Goal: Task Accomplishment & Management: Use online tool/utility

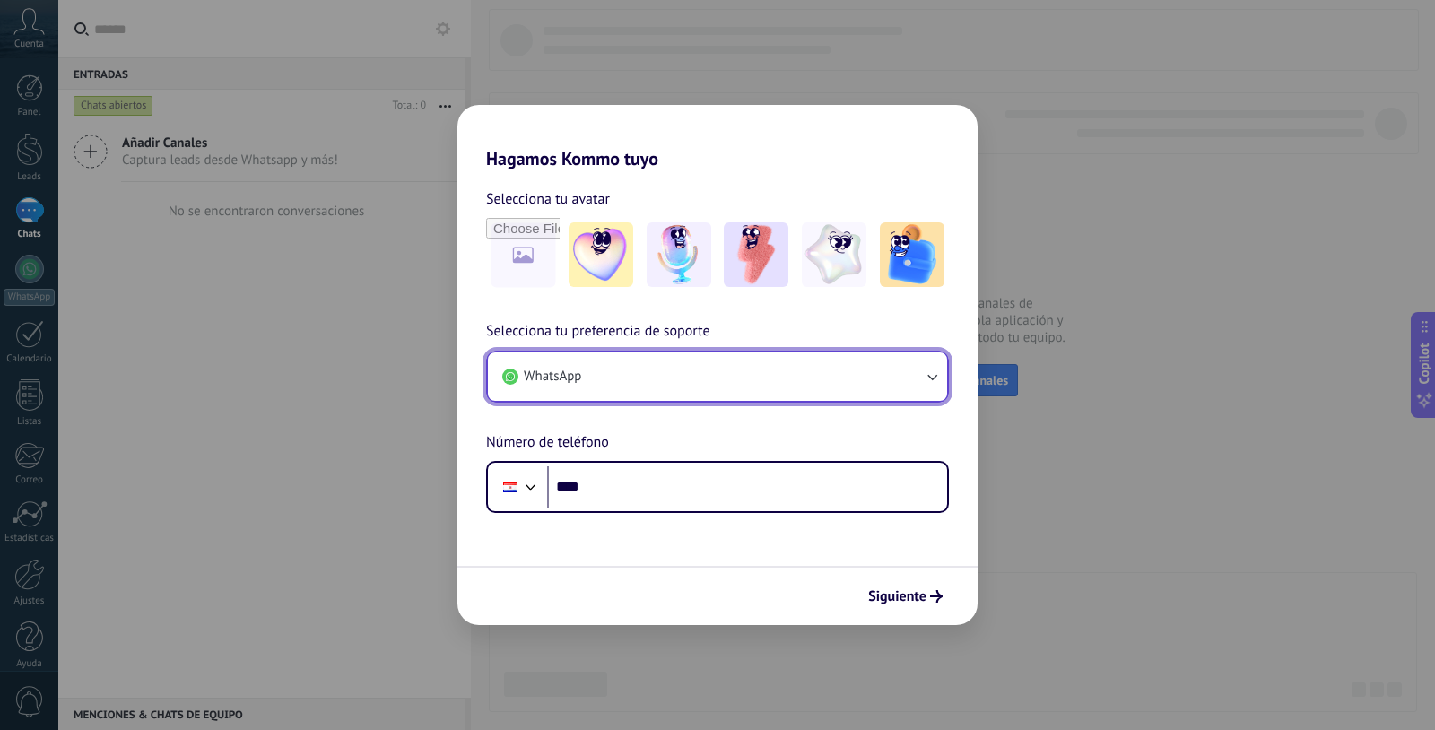
click at [630, 380] on button "WhatsApp" at bounding box center [717, 377] width 459 height 48
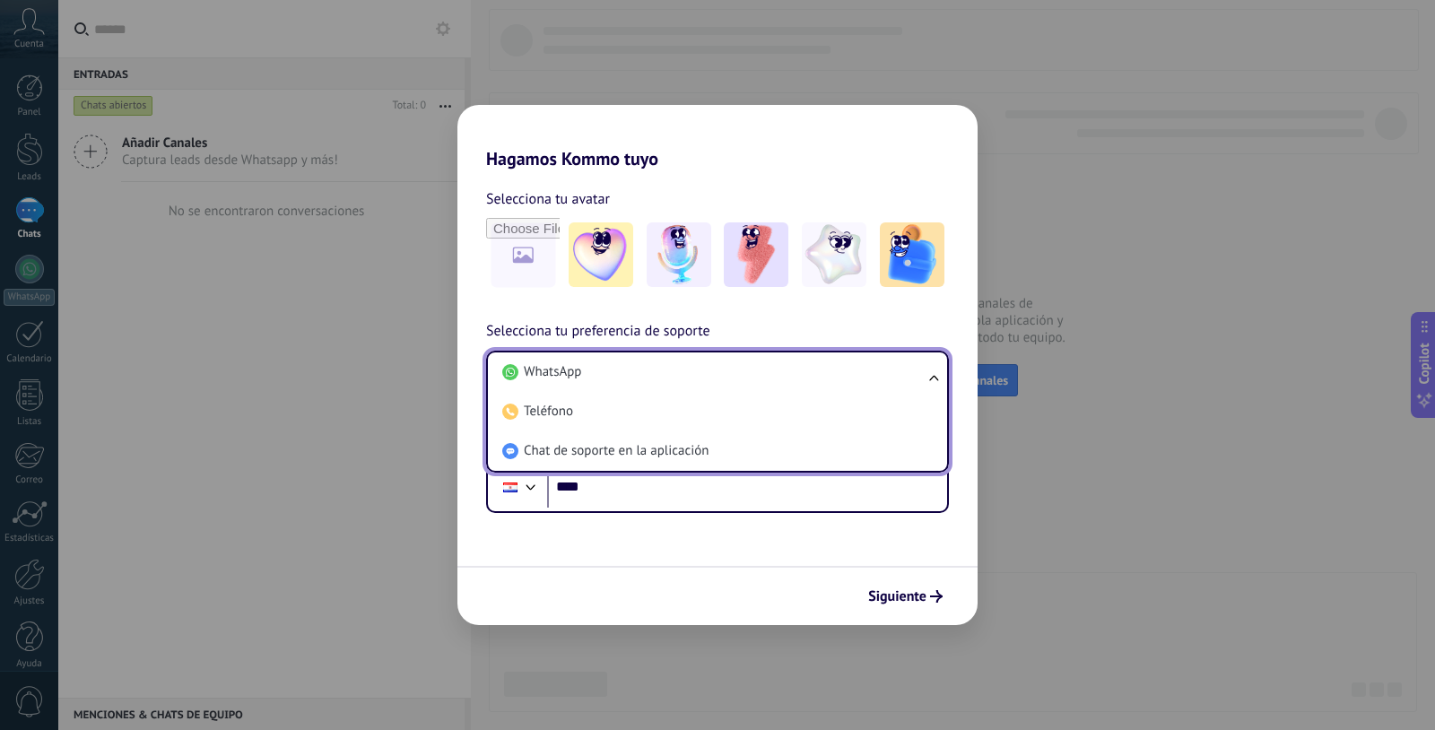
click at [1157, 245] on div "Hagamos Kommo tuyo Selecciona tu avatar Selecciona tu preferencia de soporte Wh…" at bounding box center [717, 365] width 1435 height 730
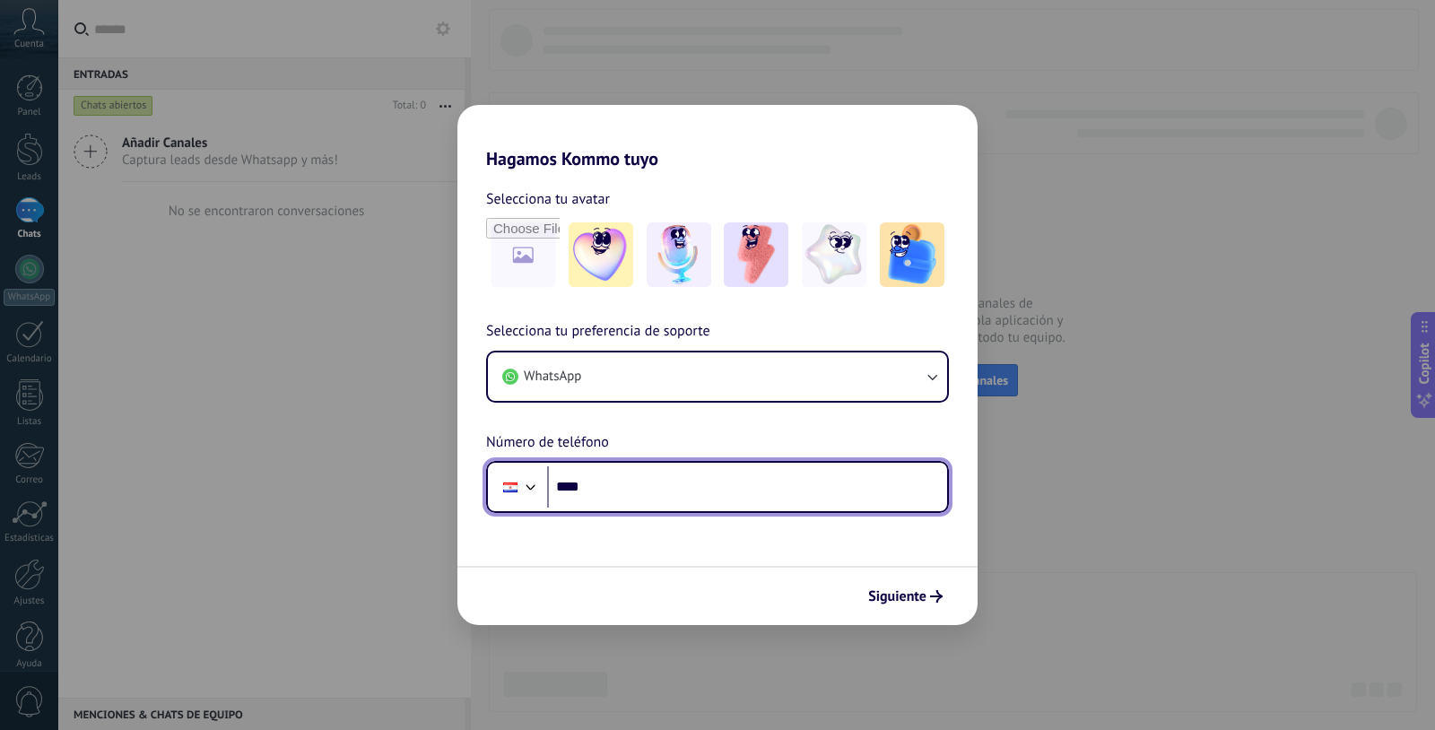
click at [606, 490] on input "****" at bounding box center [747, 486] width 400 height 41
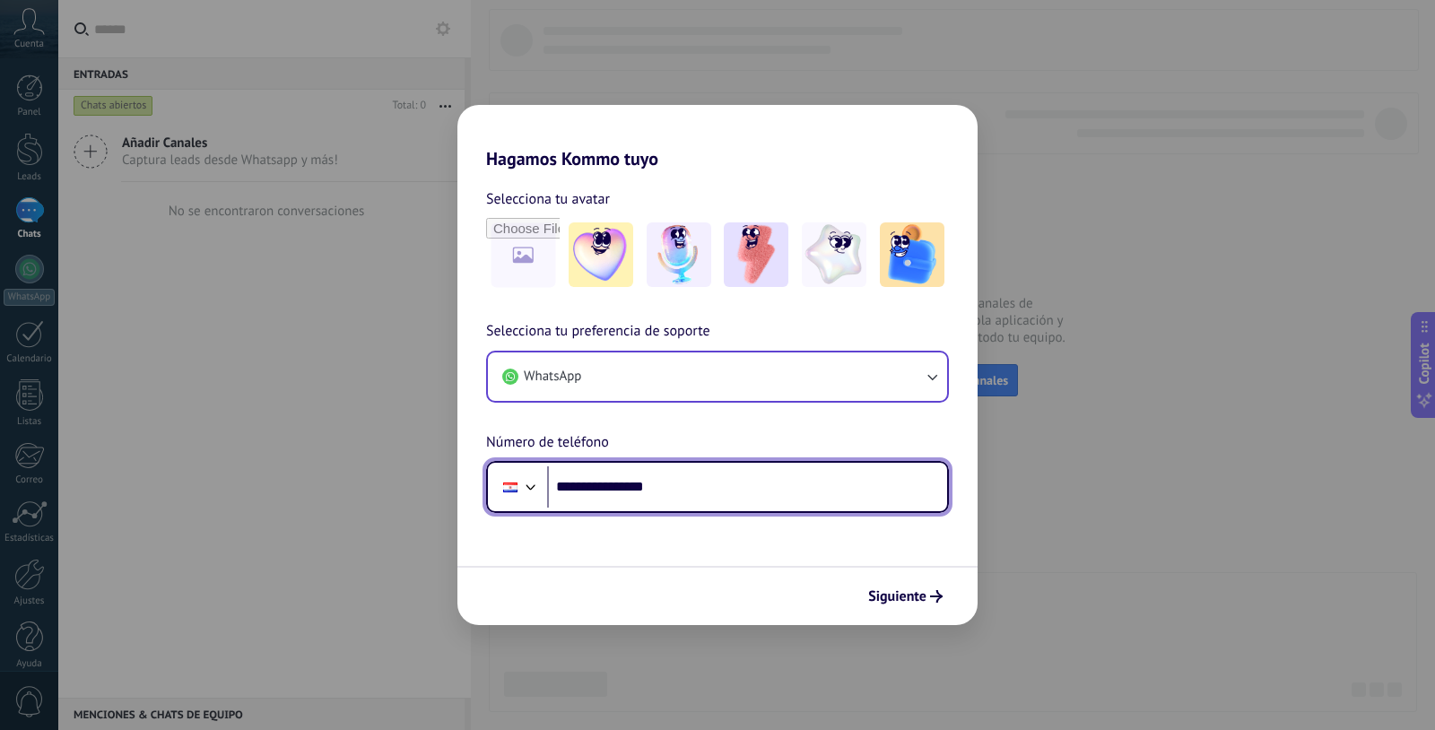
type input "**********"
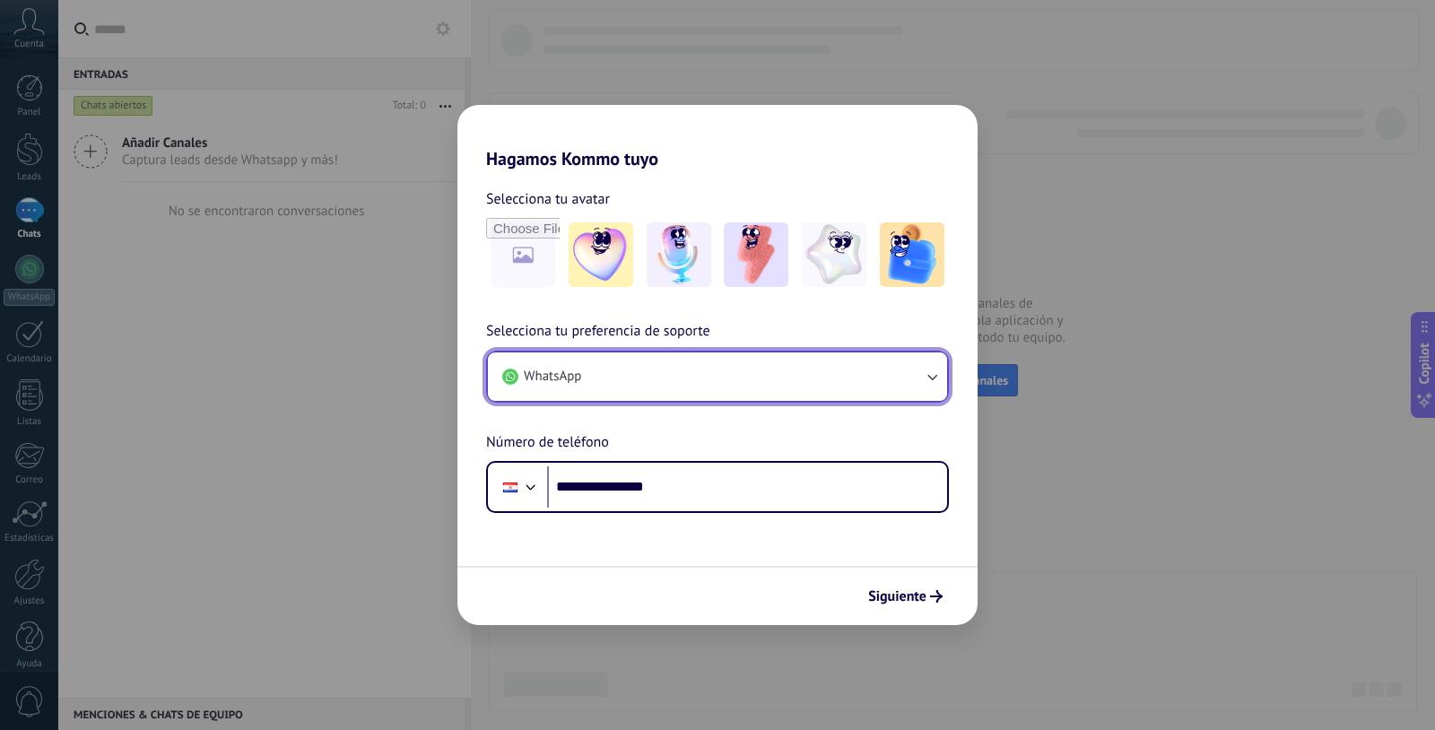
click at [849, 386] on button "WhatsApp" at bounding box center [717, 377] width 459 height 48
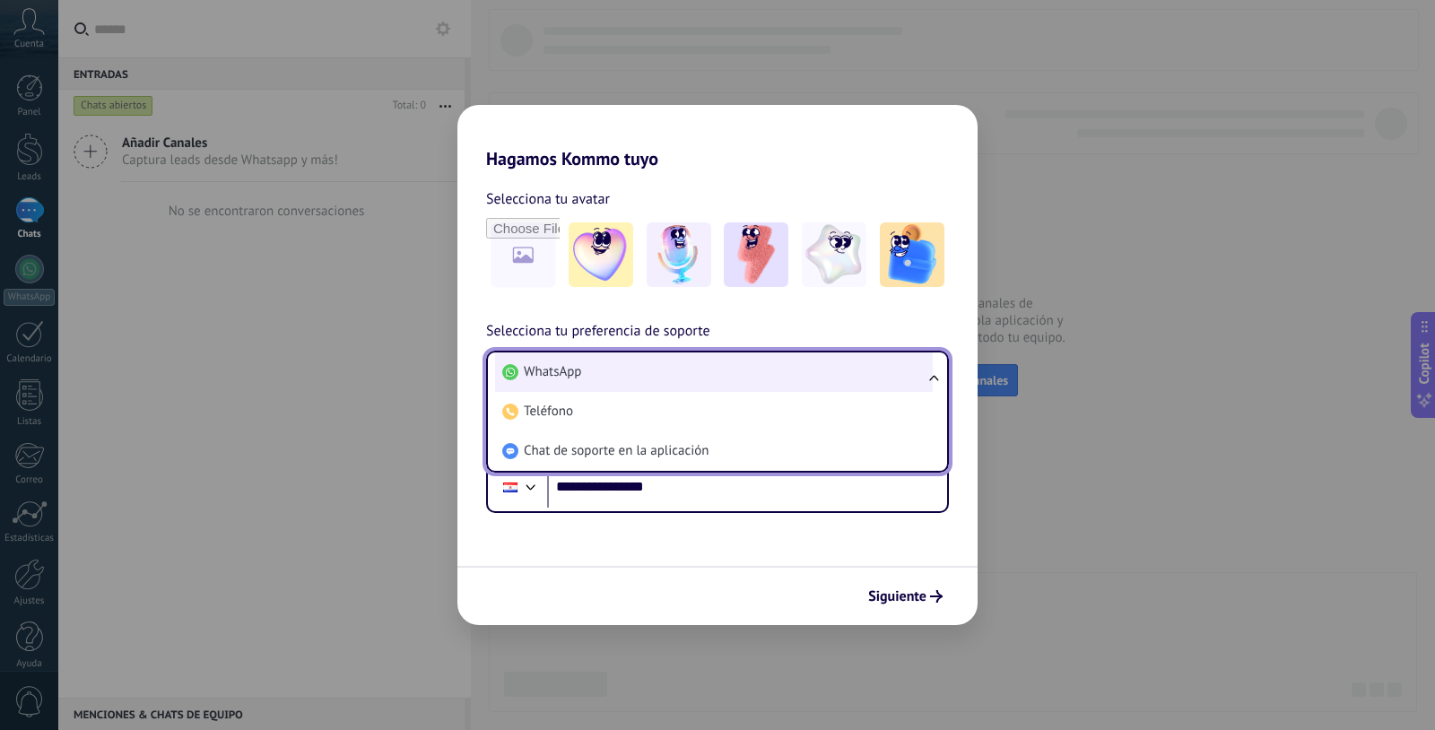
click at [612, 367] on li "WhatsApp" at bounding box center [714, 372] width 438 height 39
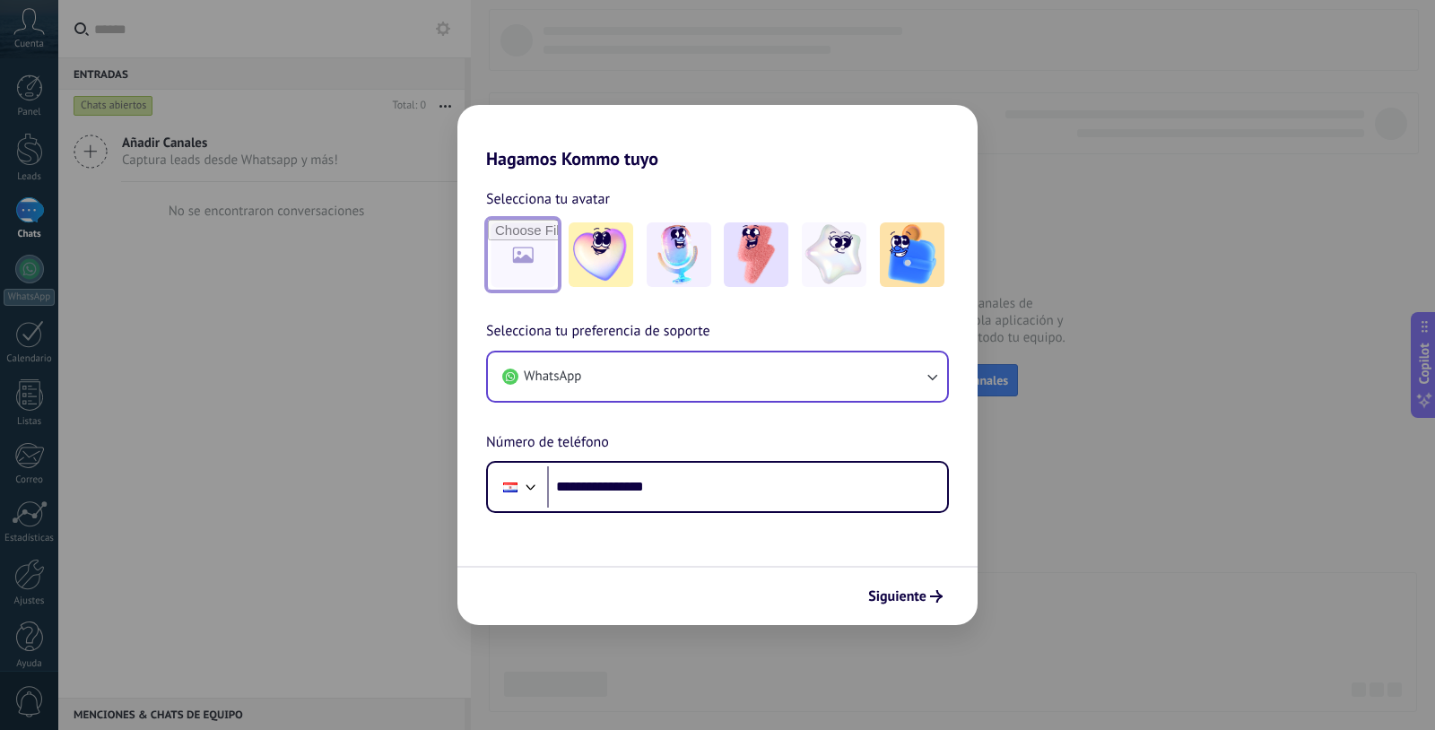
click at [526, 253] on input "file" at bounding box center [523, 255] width 70 height 70
click at [518, 250] on input "file" at bounding box center [523, 255] width 70 height 70
click at [527, 257] on input "file" at bounding box center [523, 255] width 70 height 70
type input "**********"
click at [906, 598] on span "Siguiente" at bounding box center [897, 596] width 58 height 13
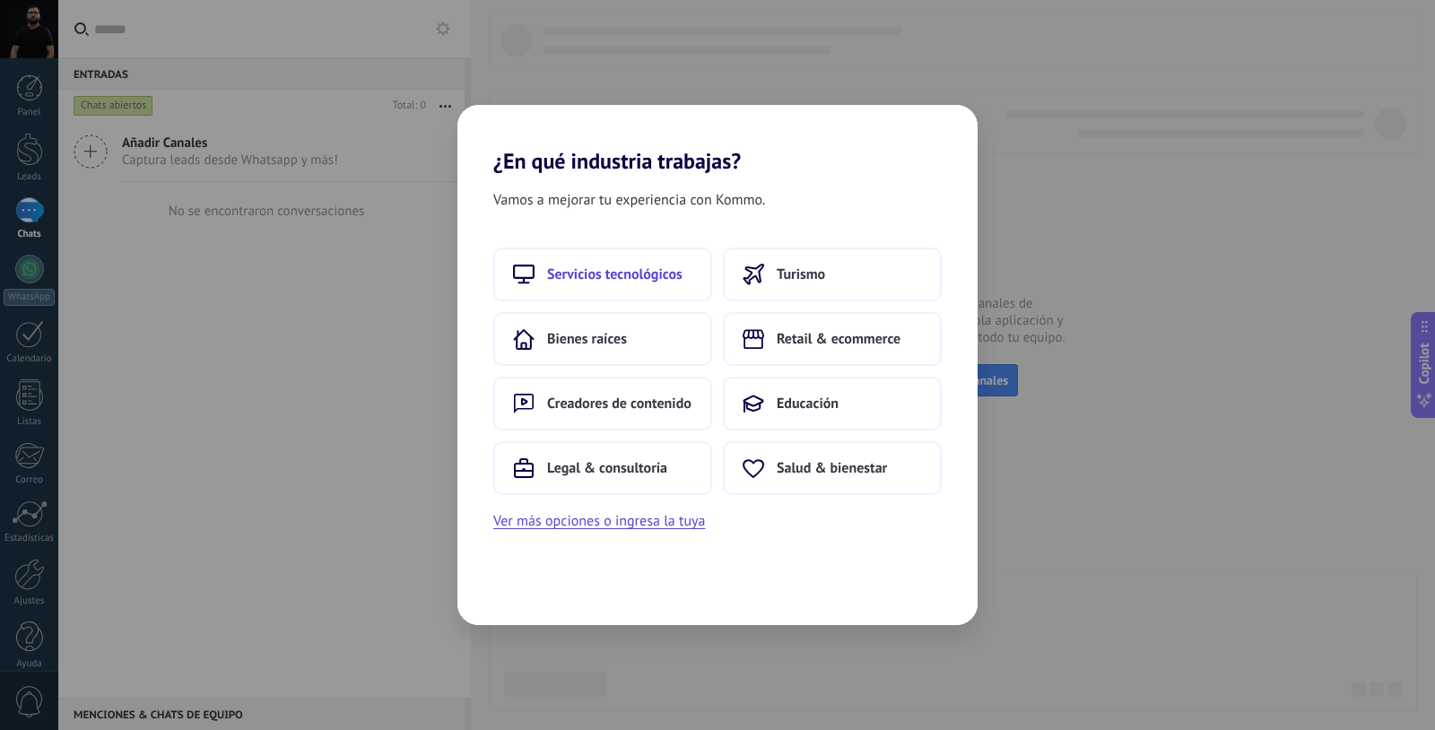
click at [630, 275] on span "Servicios tecnológicos" at bounding box center [614, 275] width 135 height 18
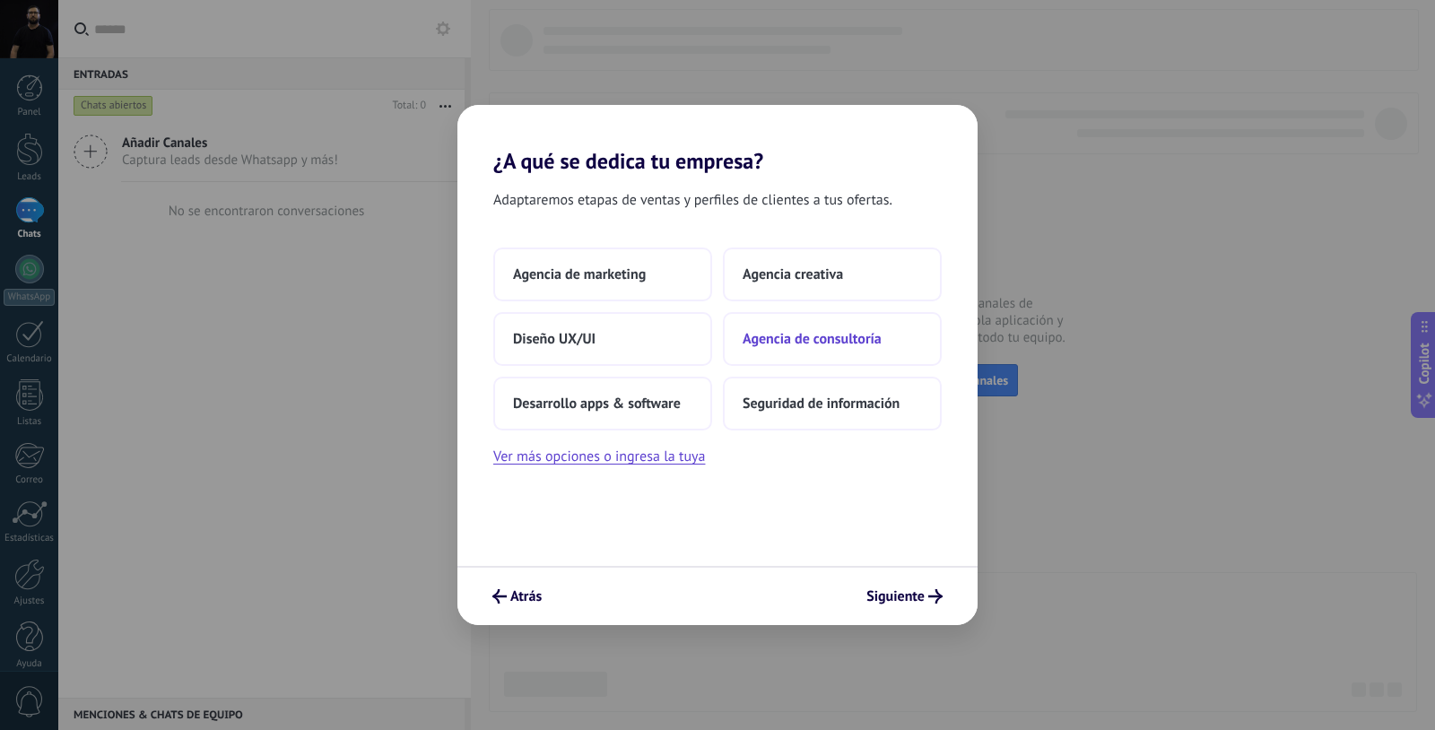
click at [803, 341] on span "Agencia de consultoría" at bounding box center [812, 339] width 139 height 18
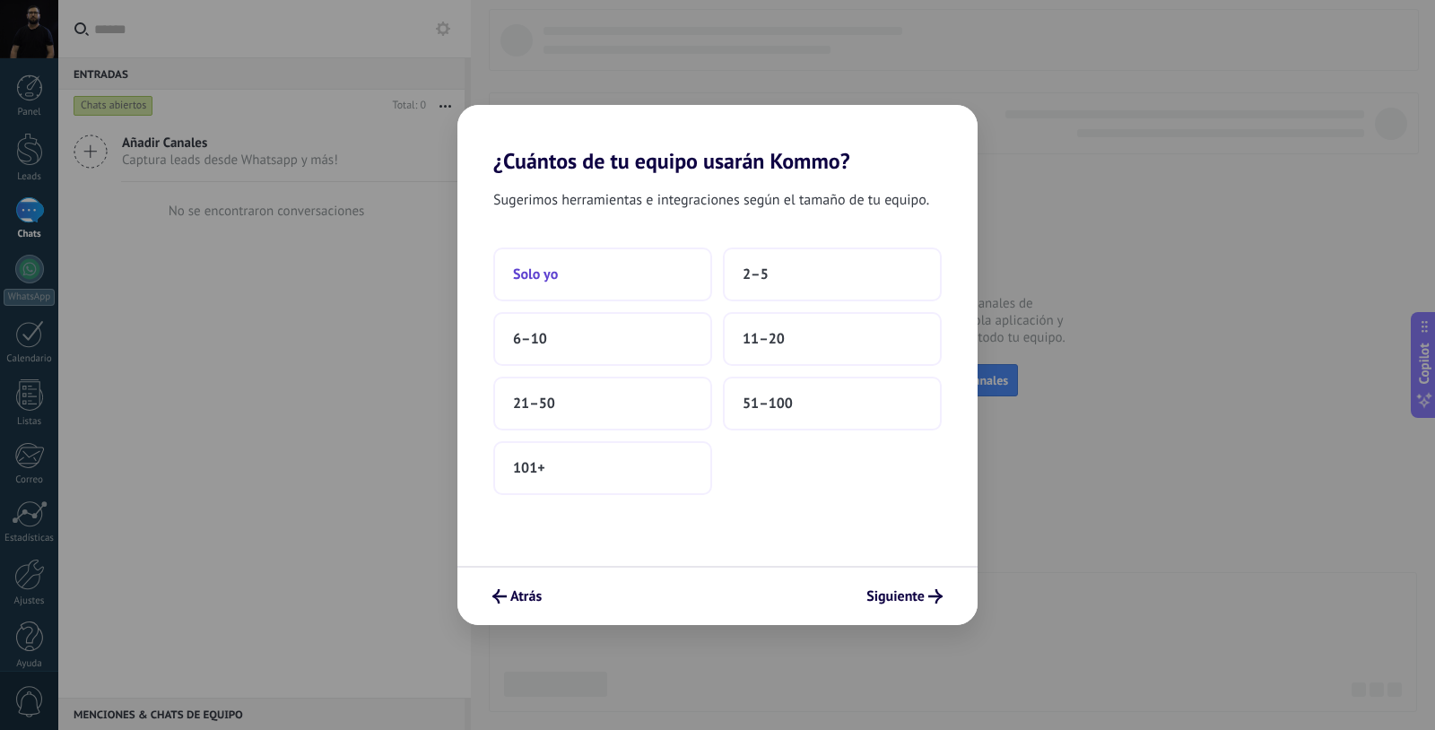
click at [604, 274] on button "Solo yo" at bounding box center [602, 275] width 219 height 54
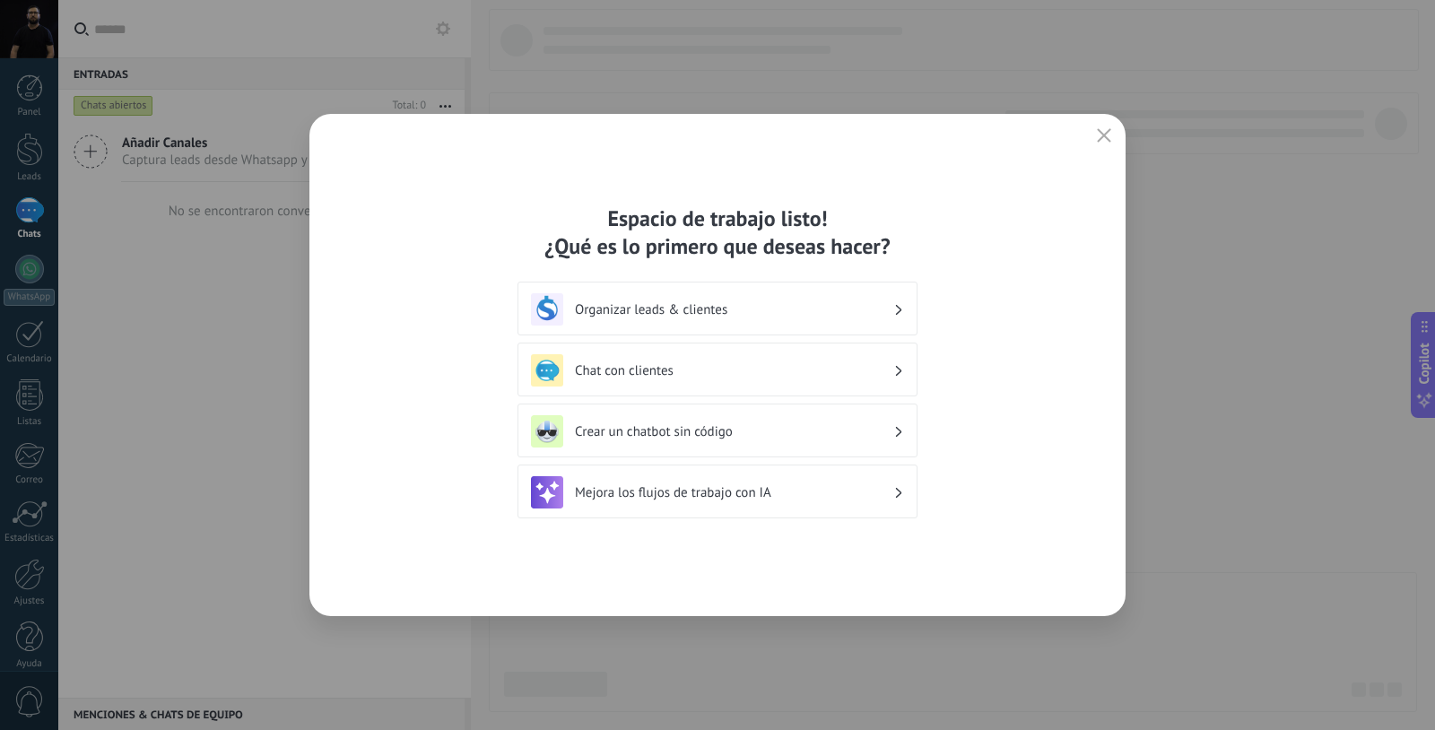
click at [704, 308] on h3 "Organizar leads & clientes" at bounding box center [734, 309] width 318 height 17
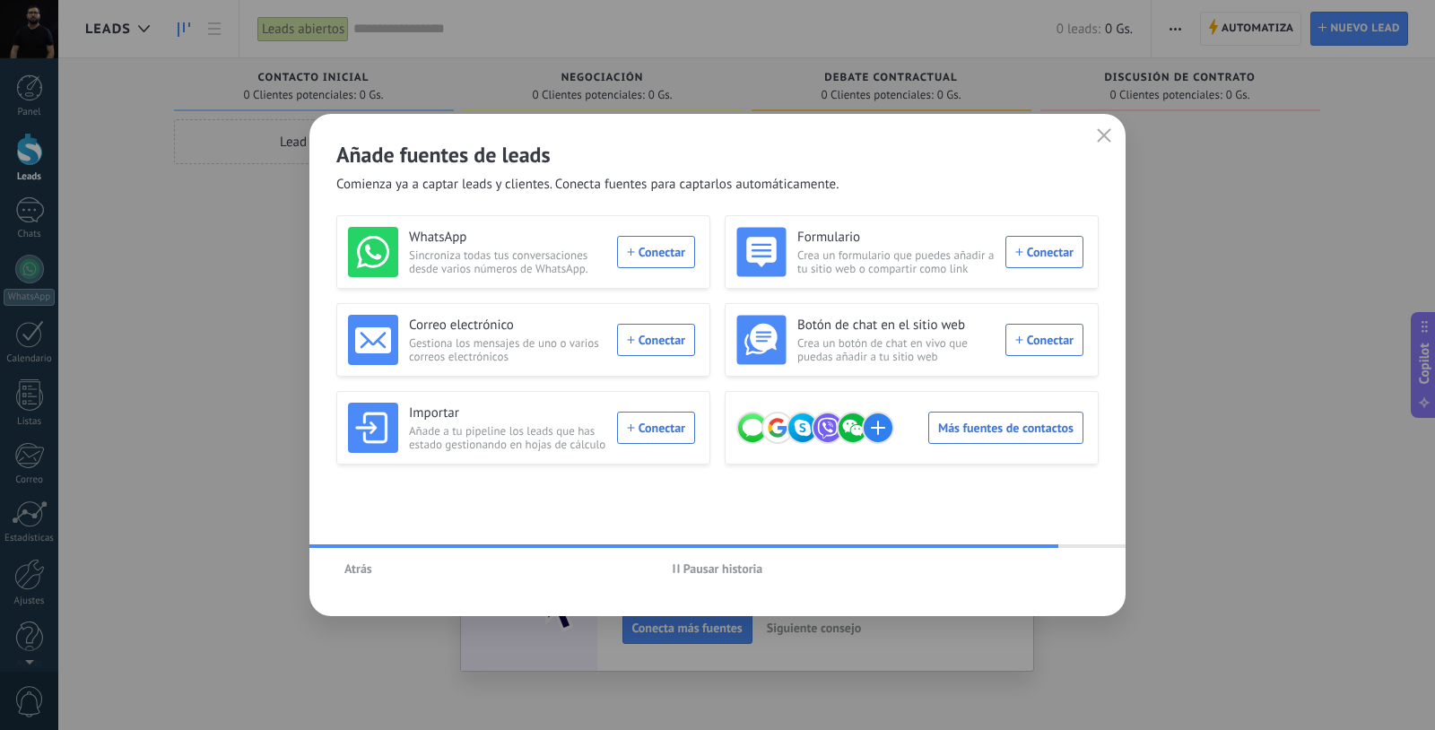
click at [350, 570] on span "Atrás" at bounding box center [358, 568] width 28 height 13
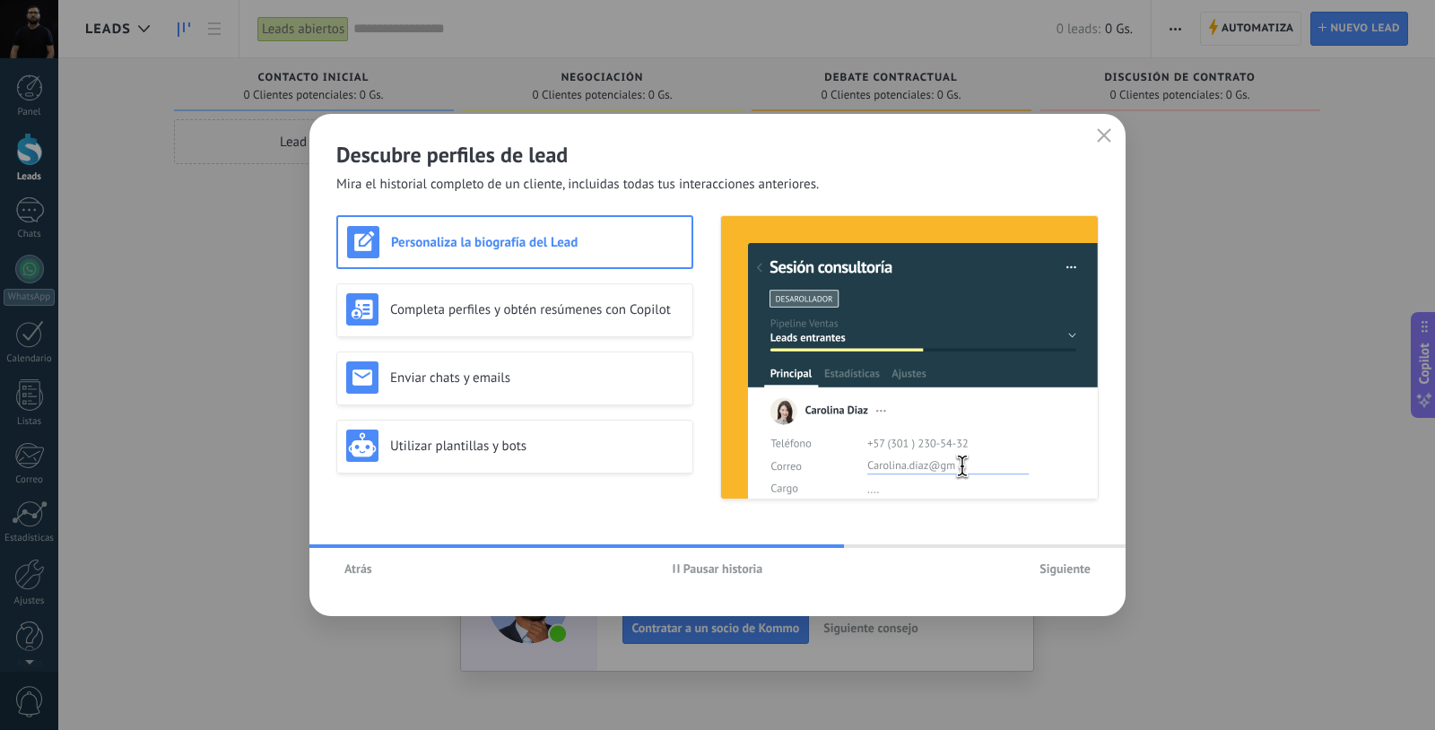
click at [1062, 563] on span "Siguiente" at bounding box center [1065, 568] width 51 height 13
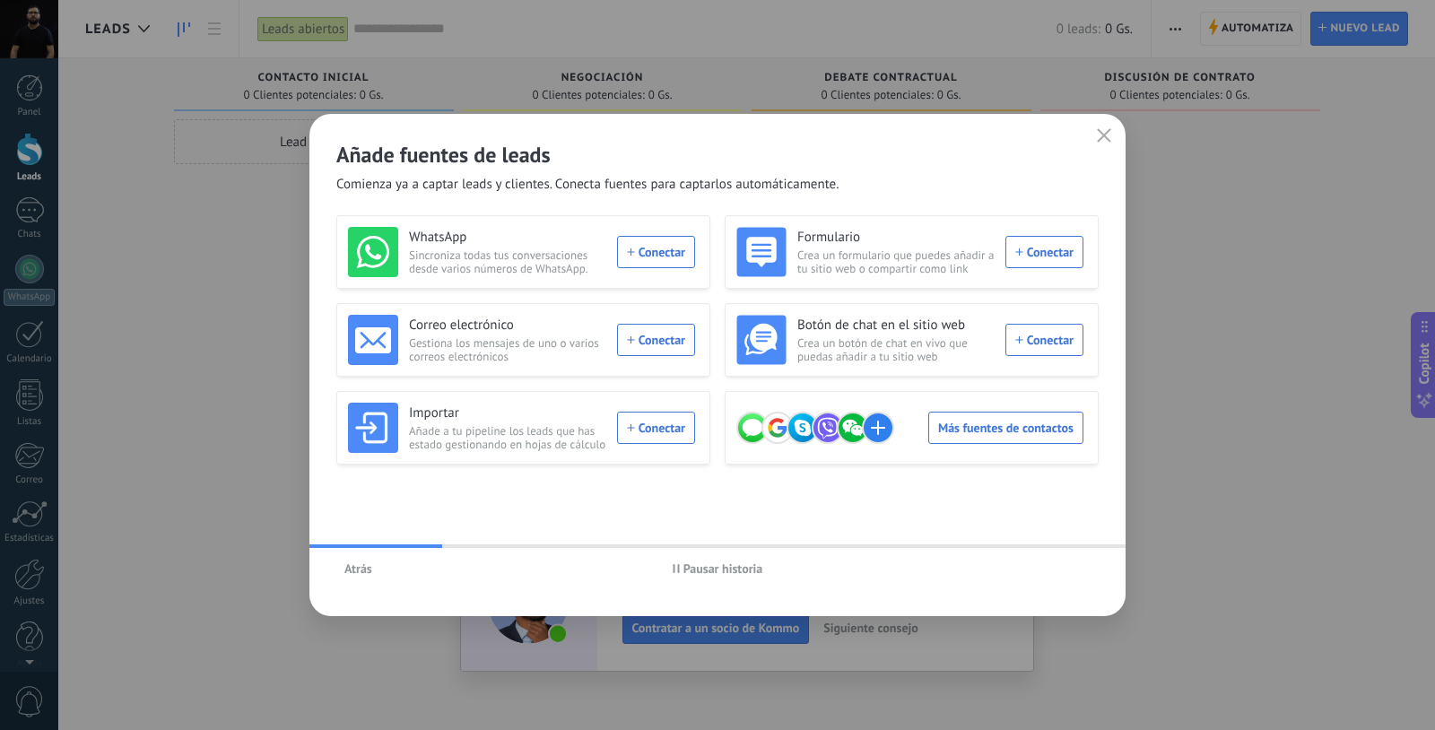
click at [650, 252] on div "WhatsApp Sincroniza todas tus conversaciones desde varios números de WhatsApp. …" at bounding box center [521, 252] width 347 height 50
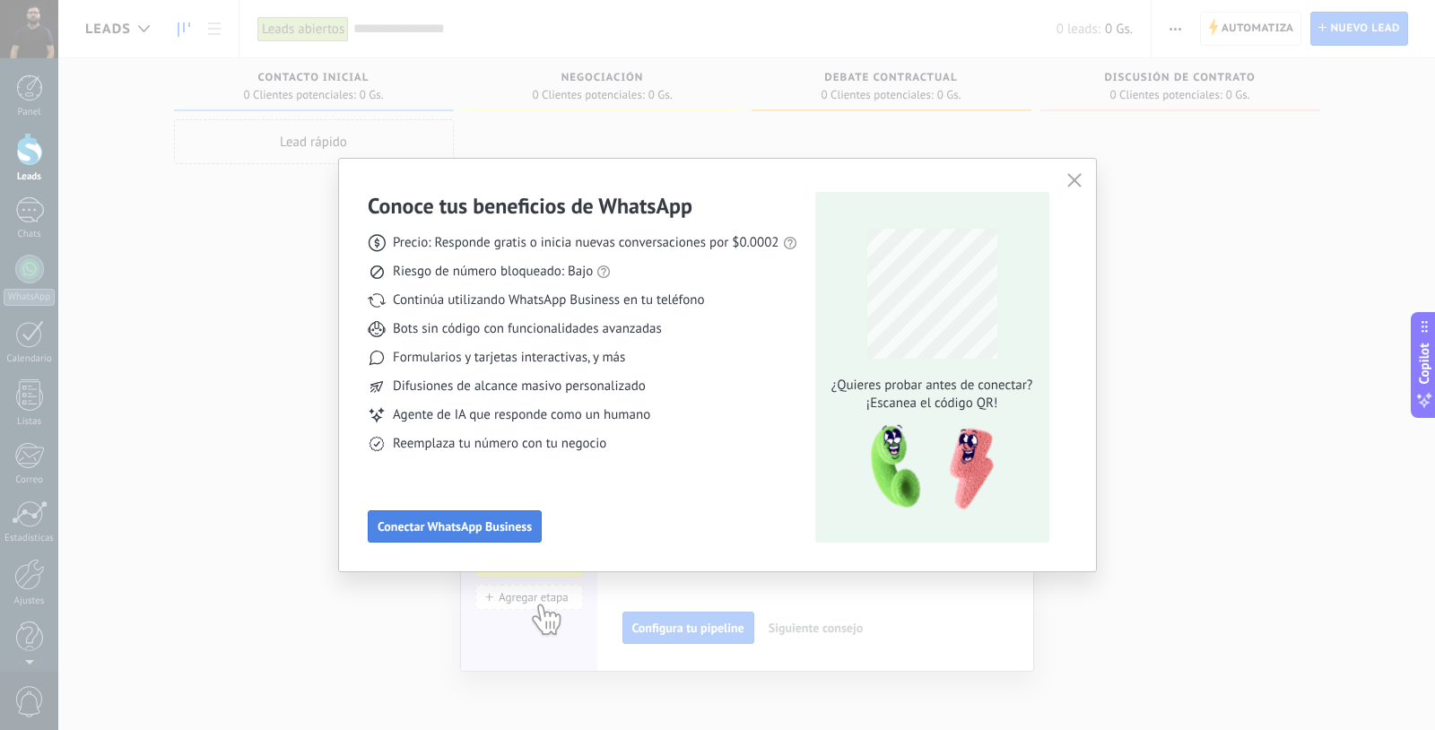
click at [500, 524] on span "Conectar WhatsApp Business" at bounding box center [455, 526] width 154 height 13
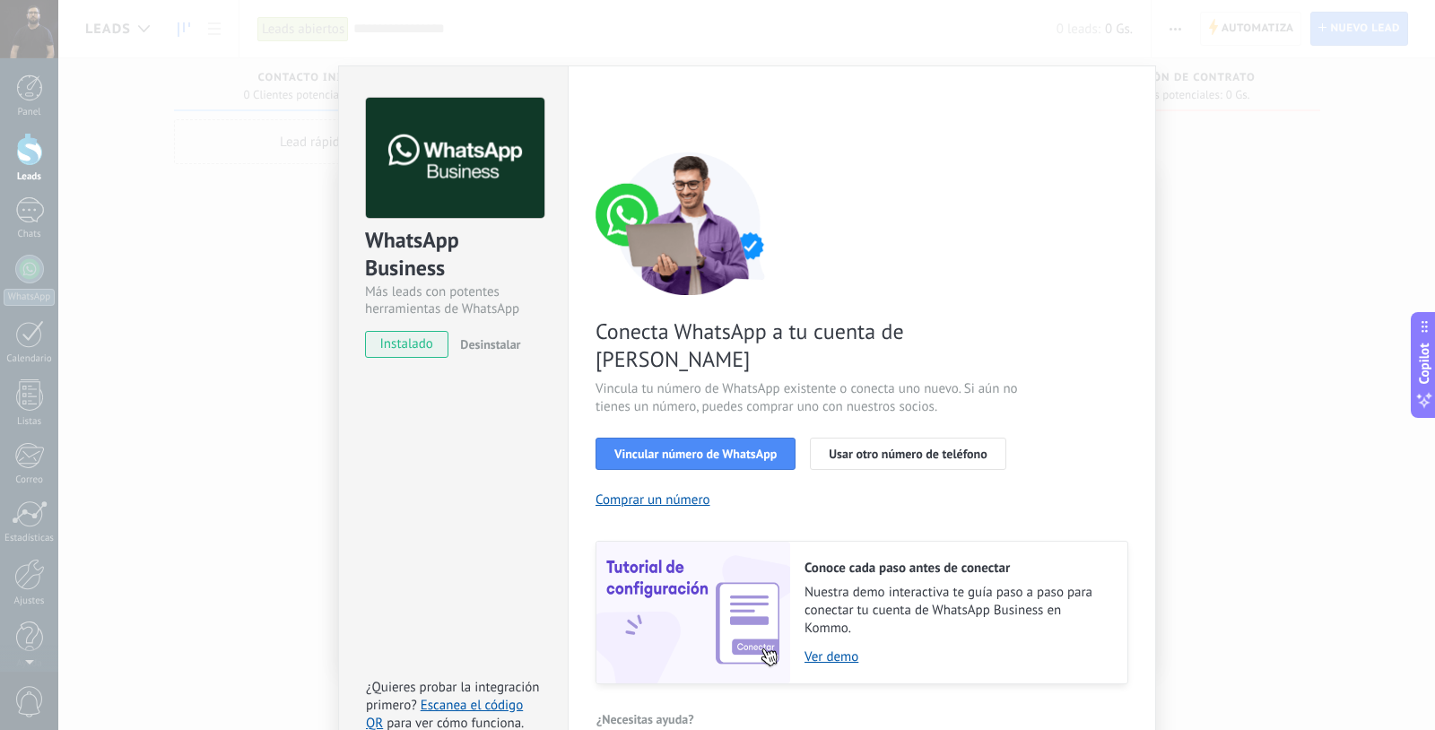
scroll to position [39, 0]
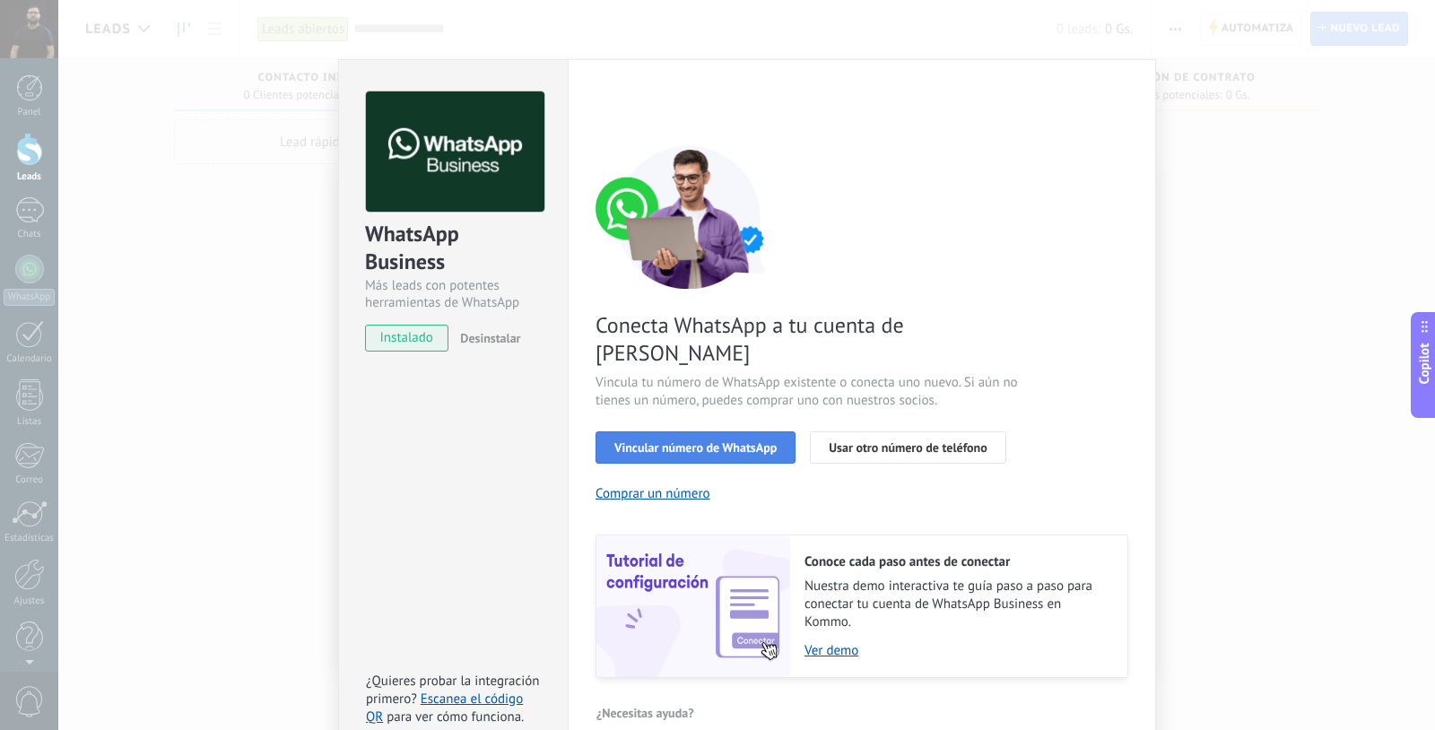
click at [682, 441] on span "Vincular número de WhatsApp" at bounding box center [695, 447] width 162 height 13
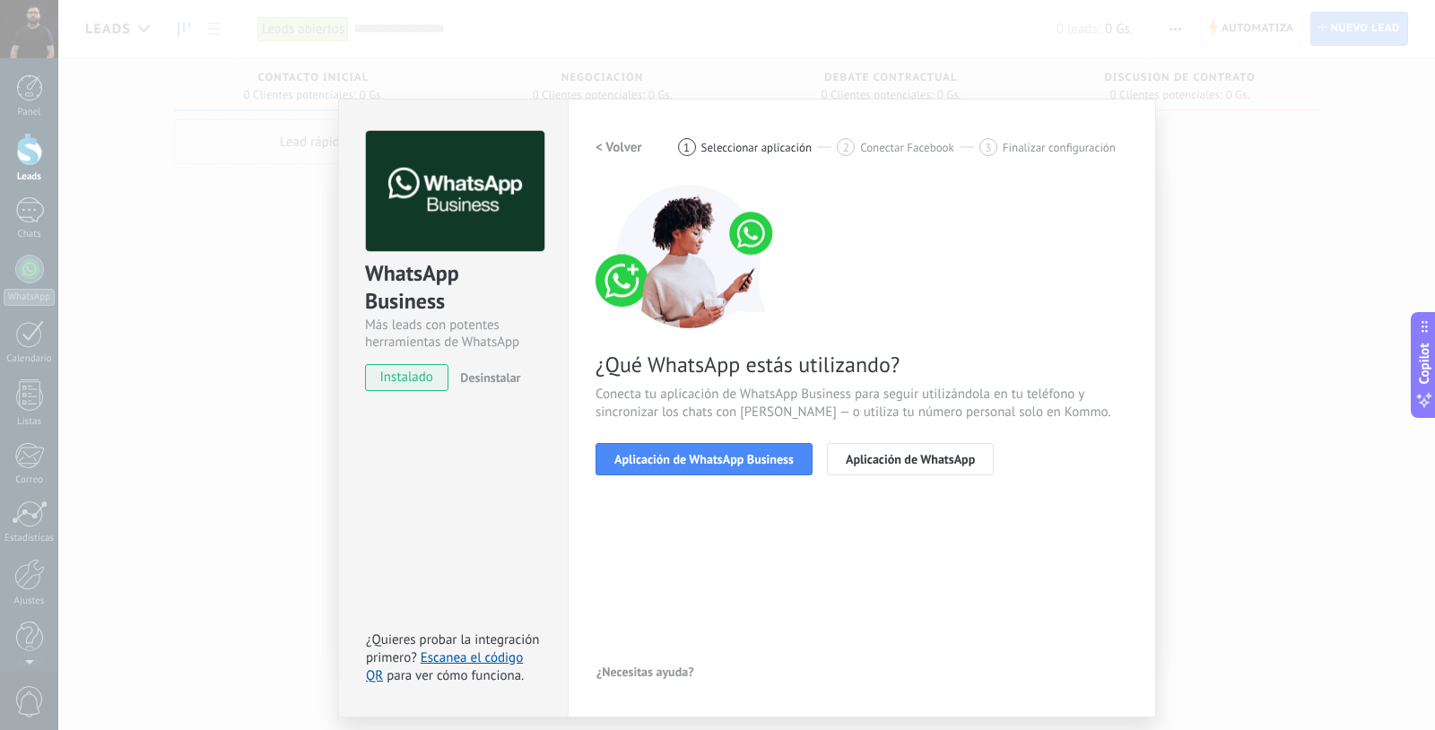
scroll to position [0, 0]
click at [715, 466] on button "Aplicación de WhatsApp Business" at bounding box center [704, 459] width 217 height 32
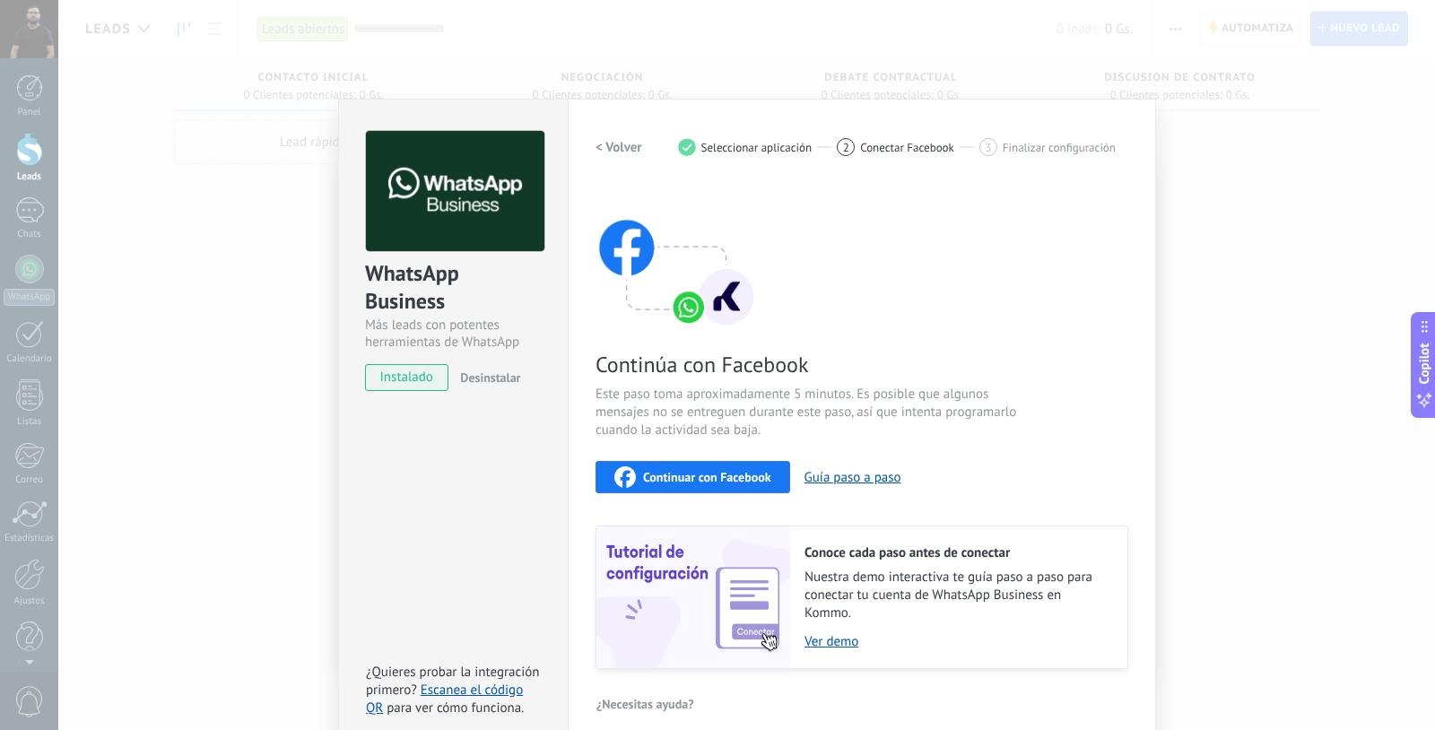
click at [696, 476] on span "Continuar con Facebook" at bounding box center [707, 477] width 128 height 13
click at [684, 309] on img at bounding box center [676, 257] width 161 height 144
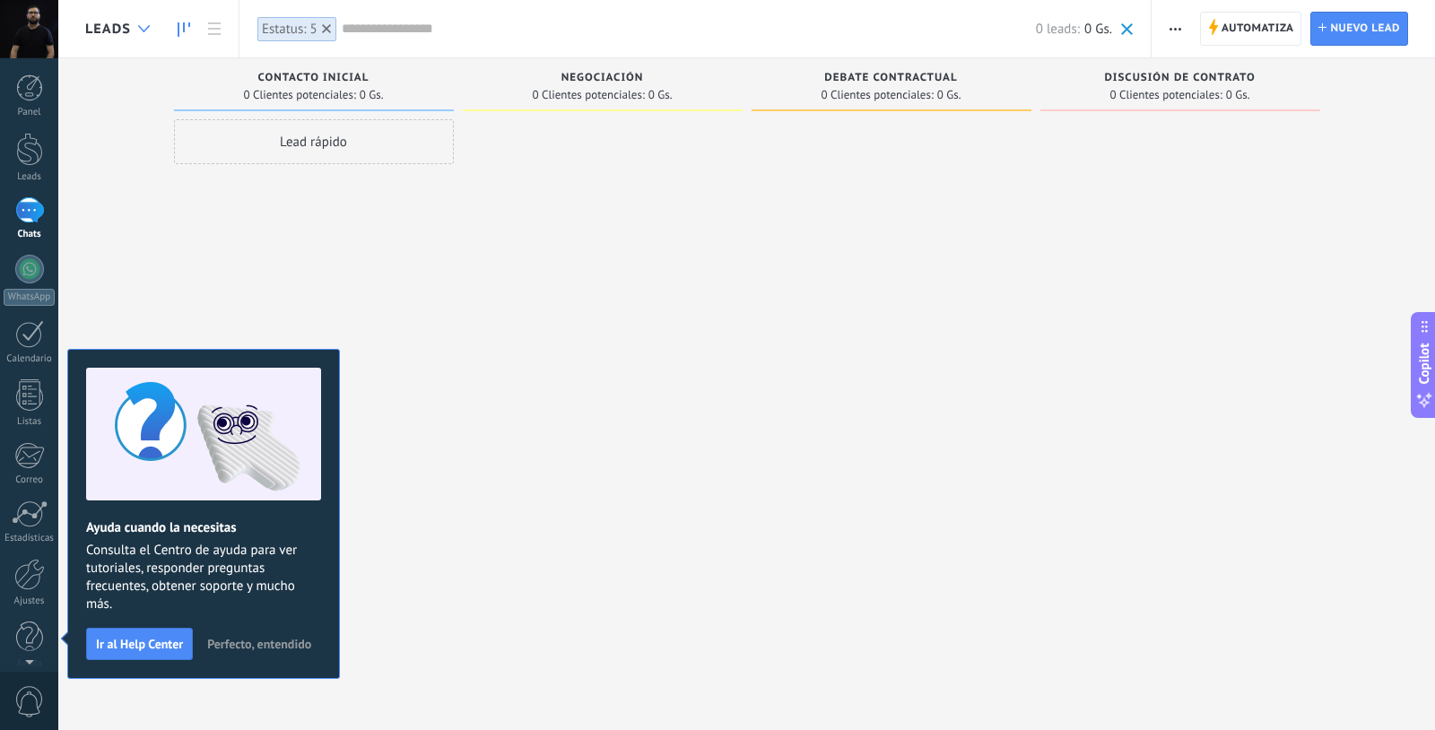
click at [135, 23] on div at bounding box center [144, 29] width 30 height 35
click at [142, 23] on div at bounding box center [144, 29] width 30 height 35
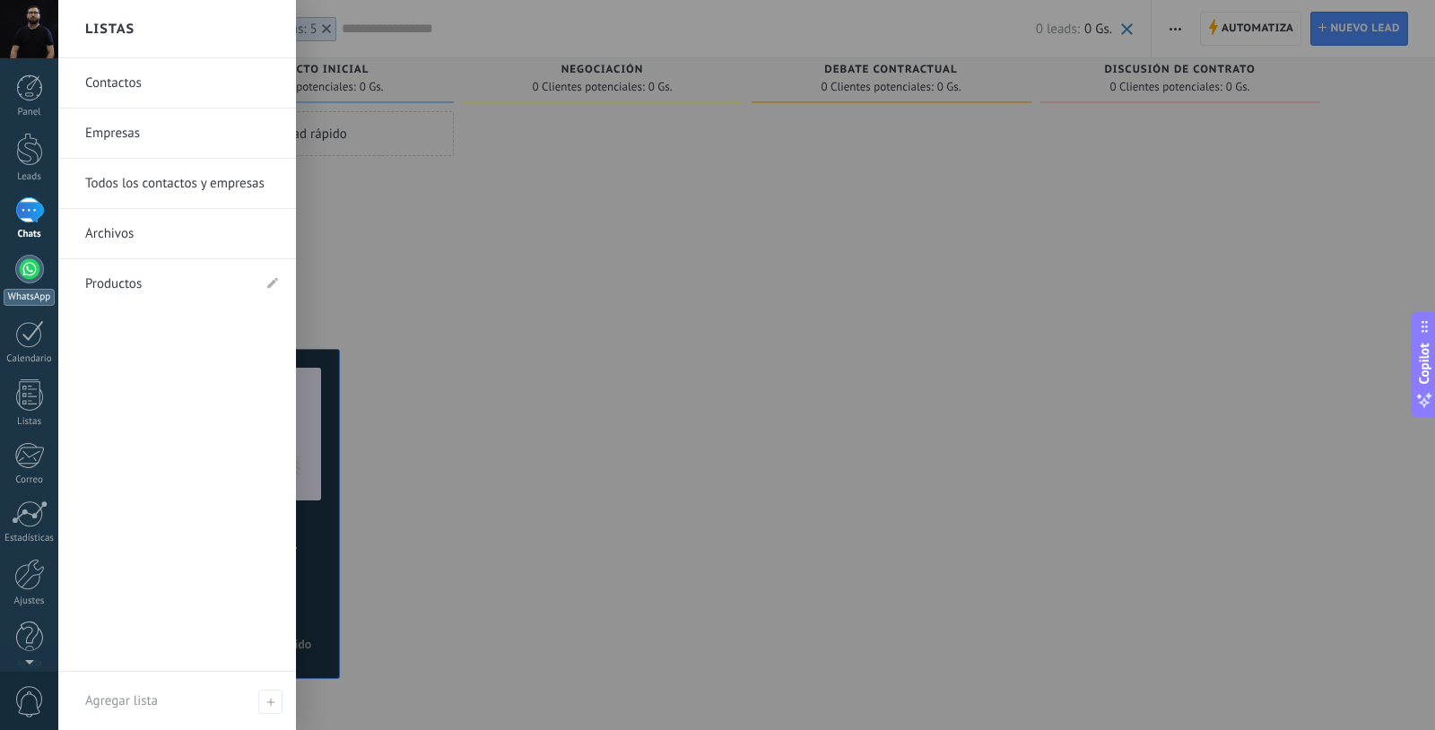
click at [26, 271] on div at bounding box center [29, 269] width 29 height 29
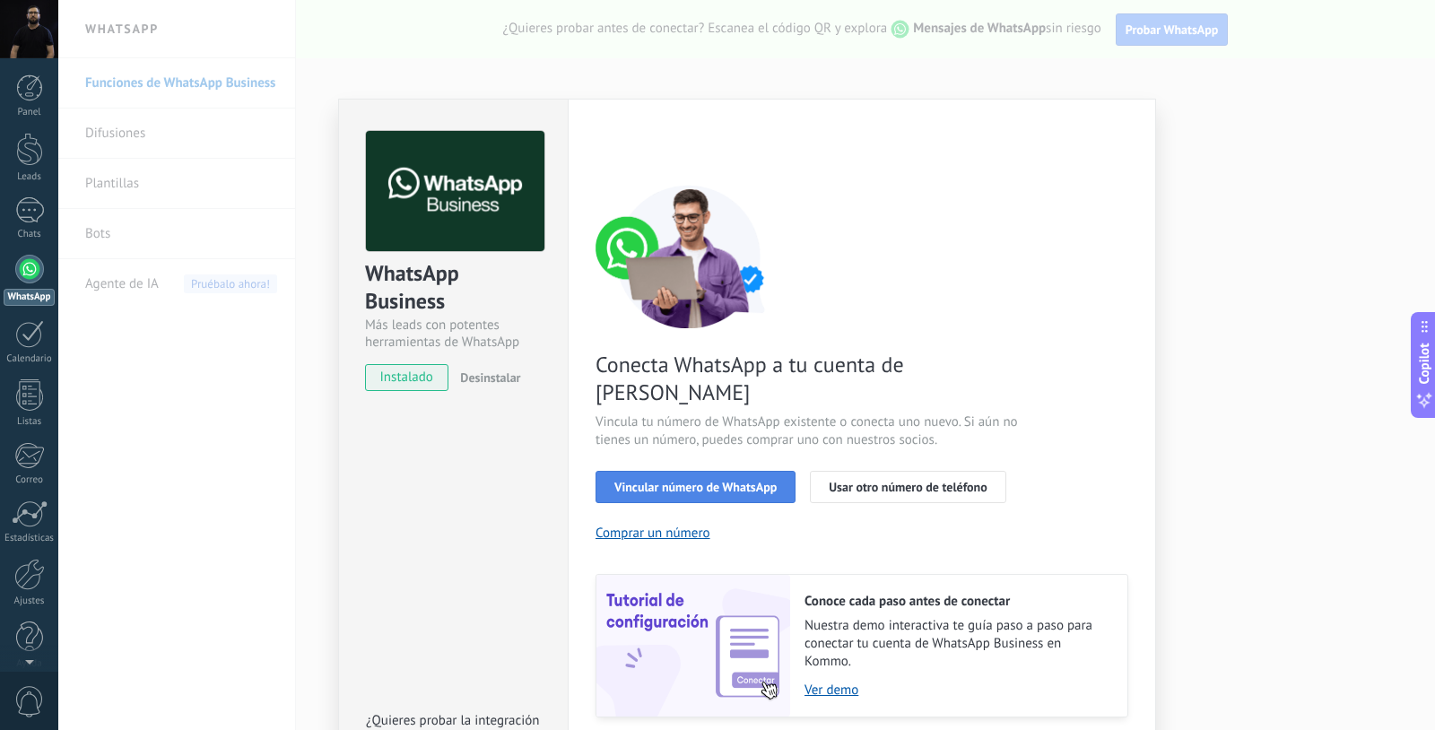
click at [699, 481] on span "Vincular número de WhatsApp" at bounding box center [695, 487] width 162 height 13
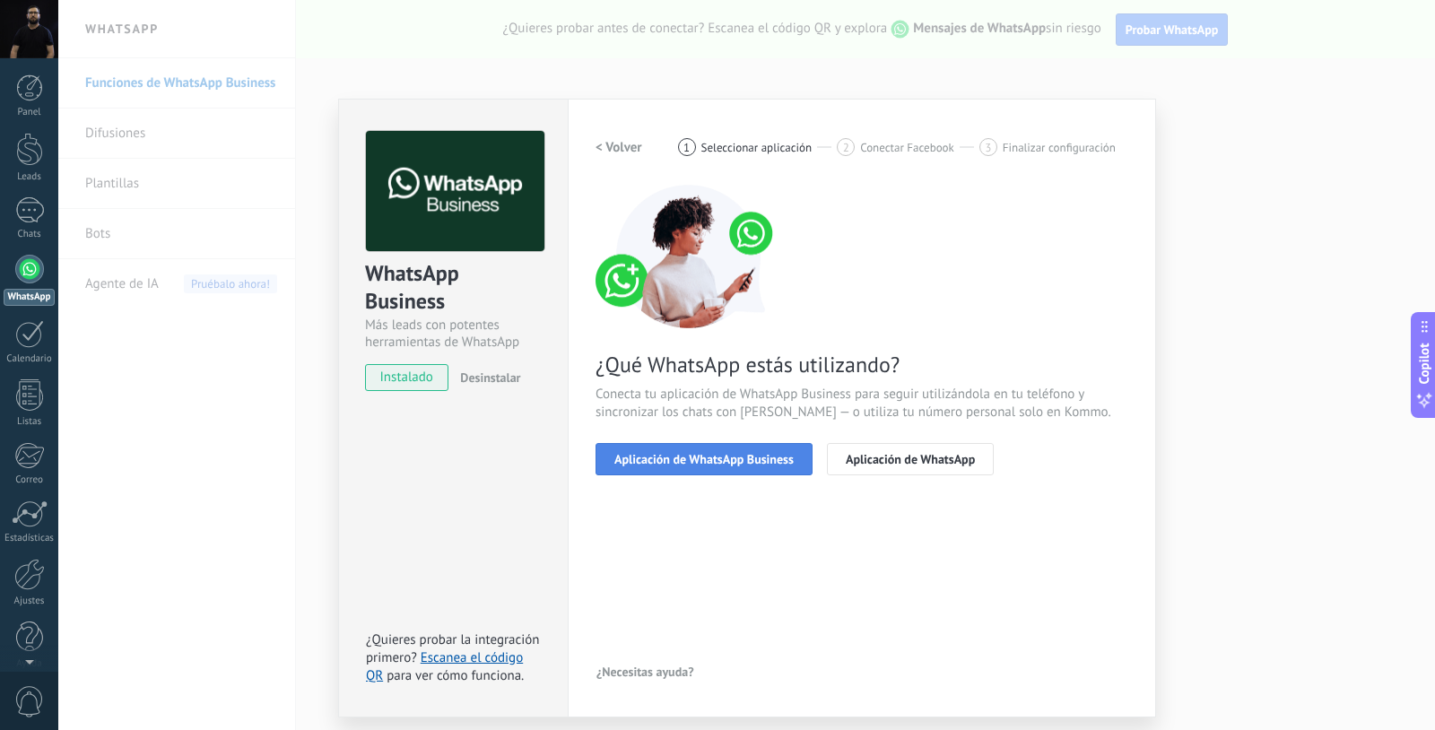
click at [725, 461] on span "Aplicación de WhatsApp Business" at bounding box center [703, 459] width 179 height 13
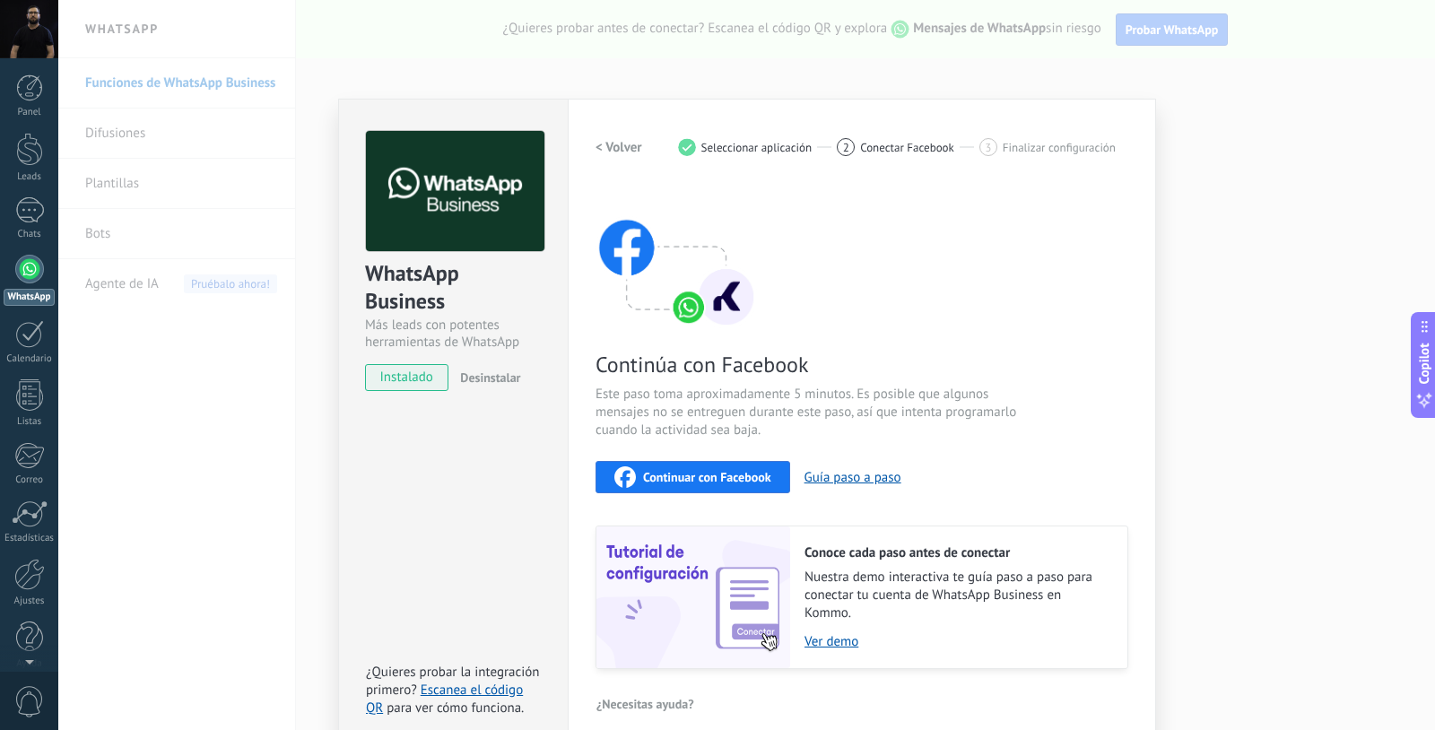
click at [596, 146] on h2 "< Volver" at bounding box center [619, 147] width 47 height 17
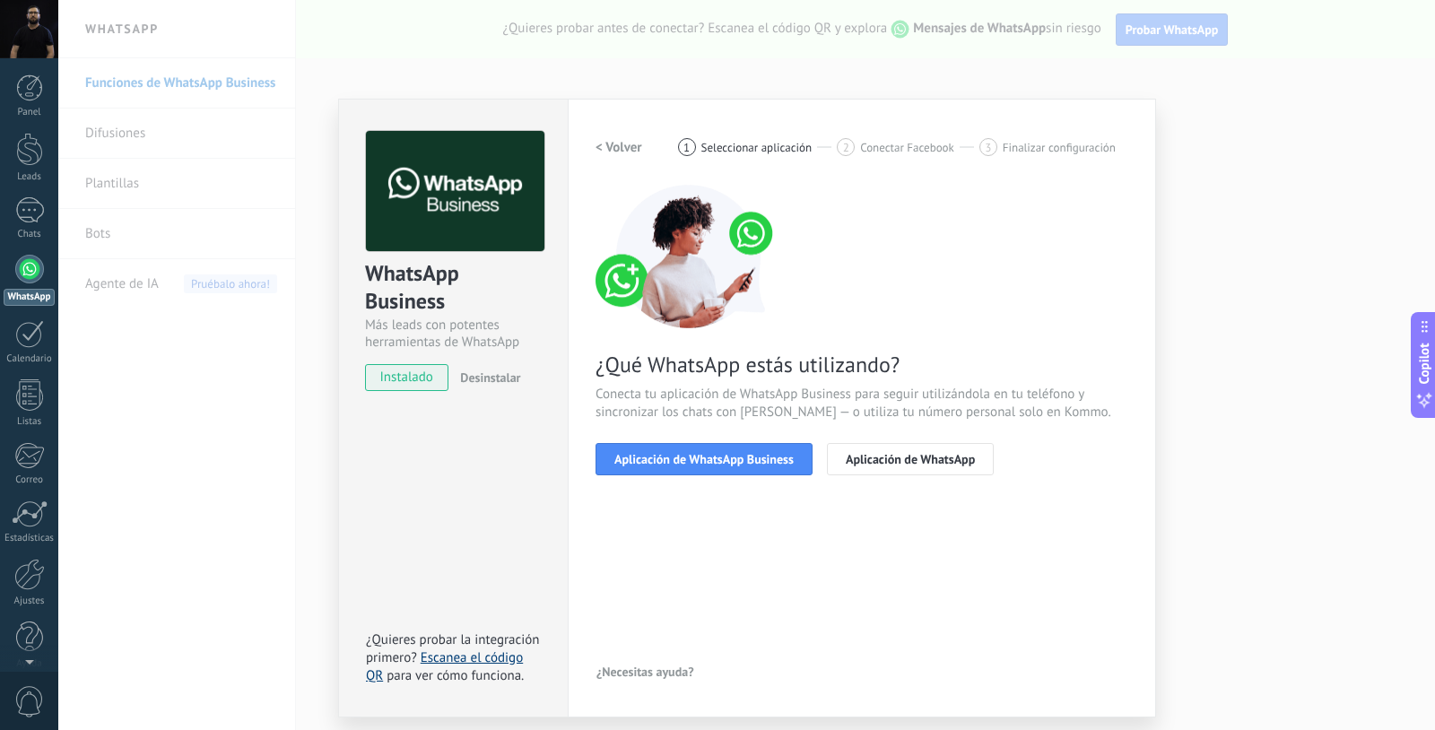
click at [482, 658] on link "Escanea el código QR" at bounding box center [444, 666] width 157 height 35
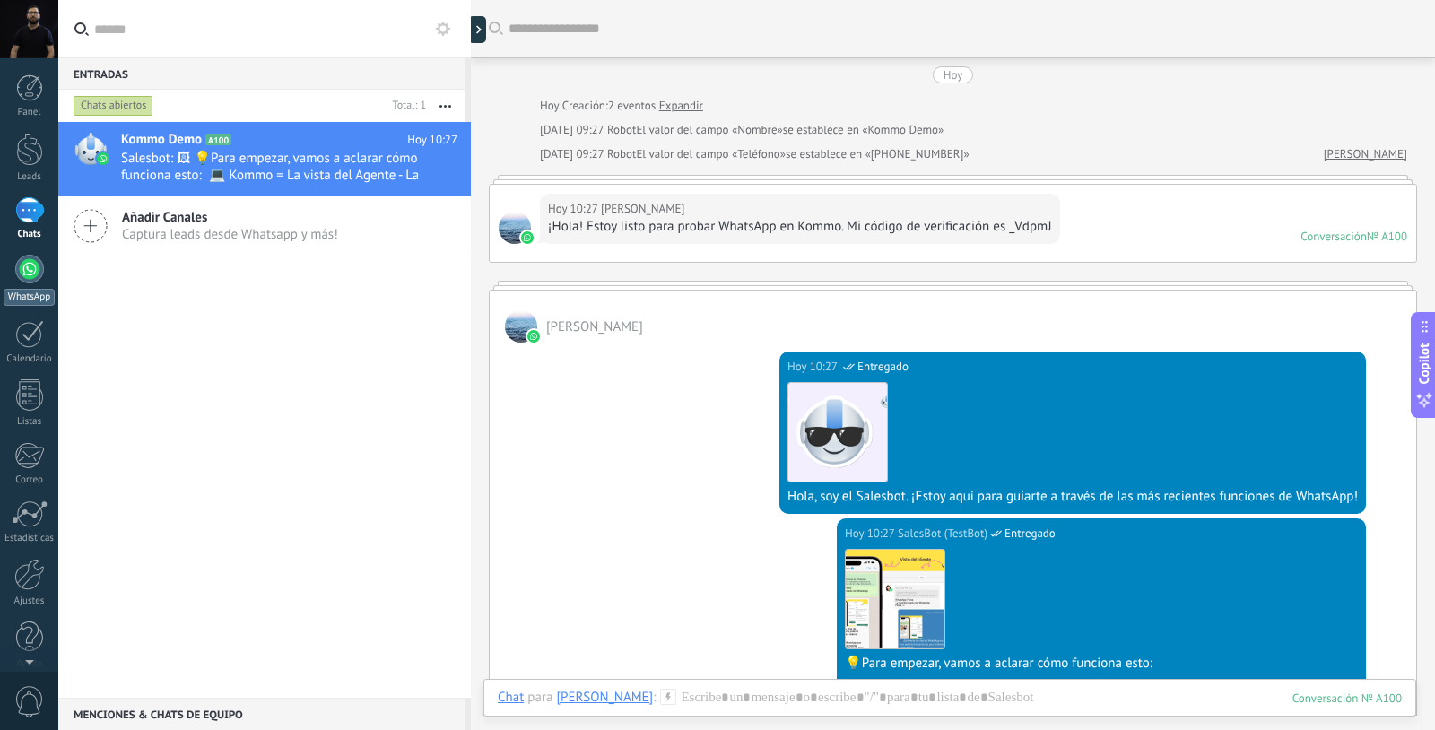
click at [30, 271] on div at bounding box center [29, 269] width 29 height 29
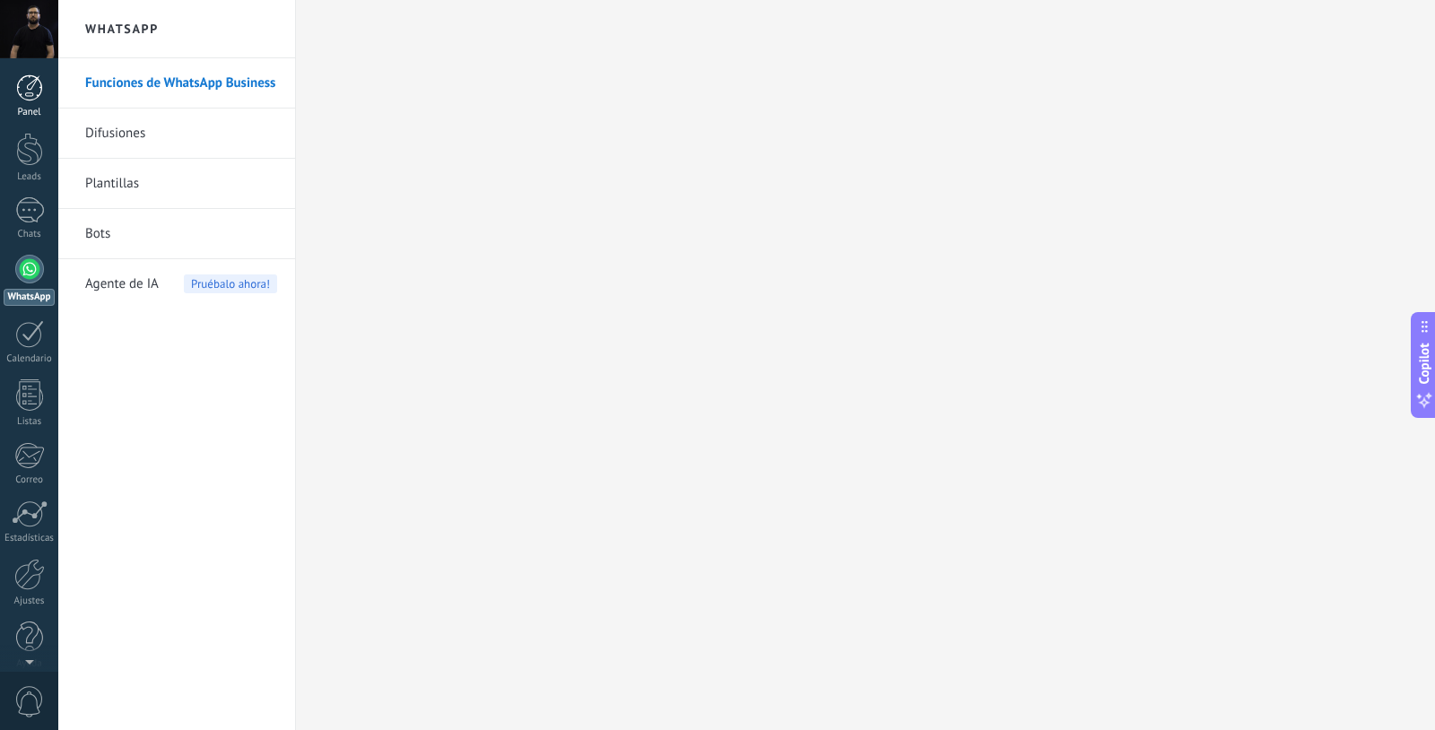
click at [34, 85] on div at bounding box center [29, 87] width 27 height 27
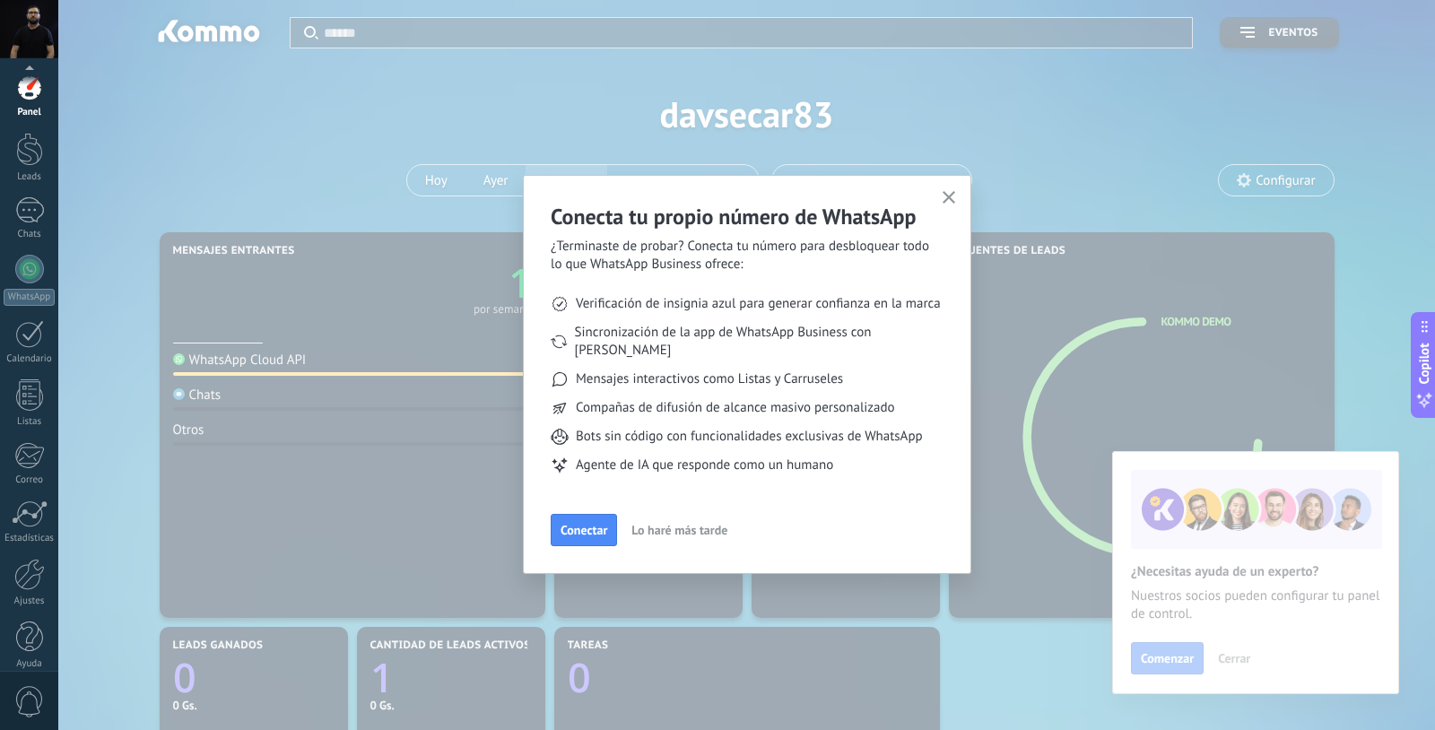
scroll to position [16, 0]
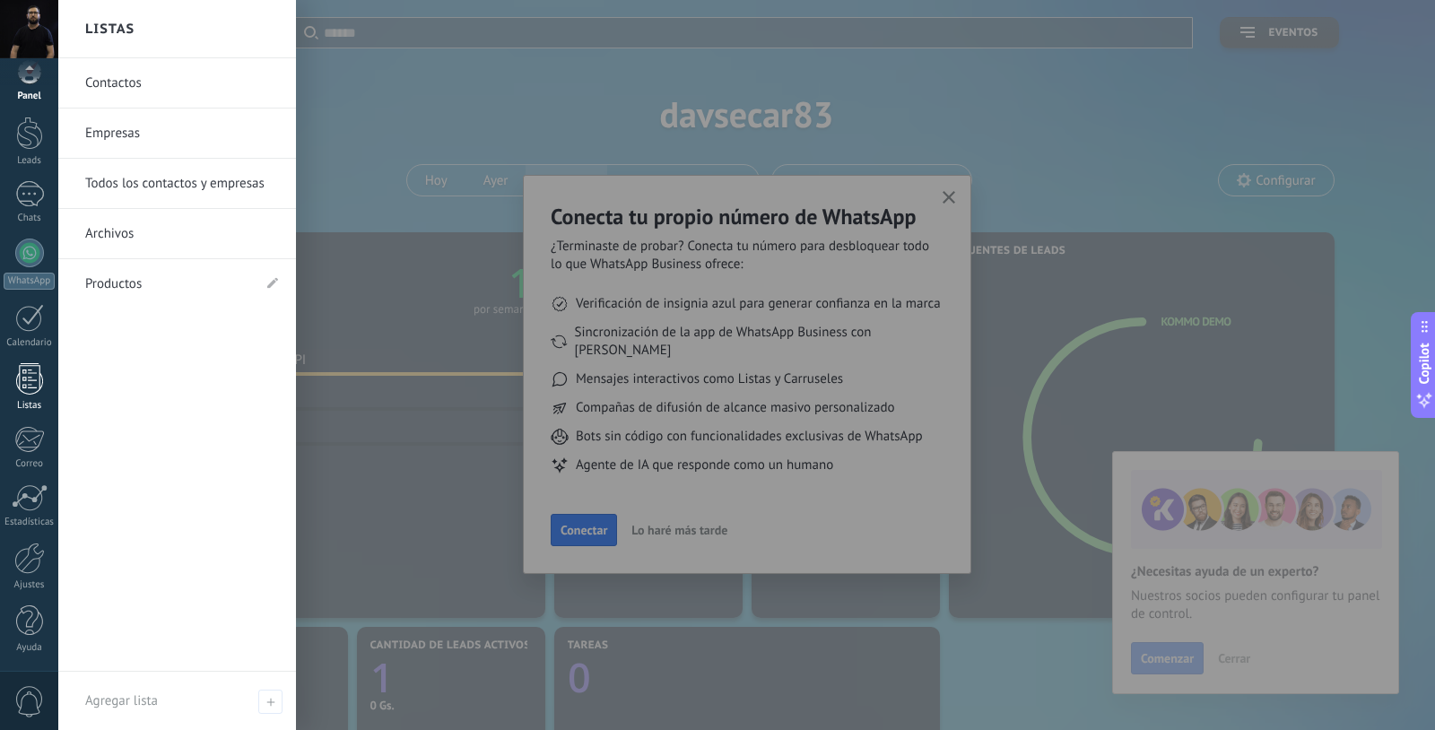
click at [37, 381] on div at bounding box center [29, 378] width 27 height 31
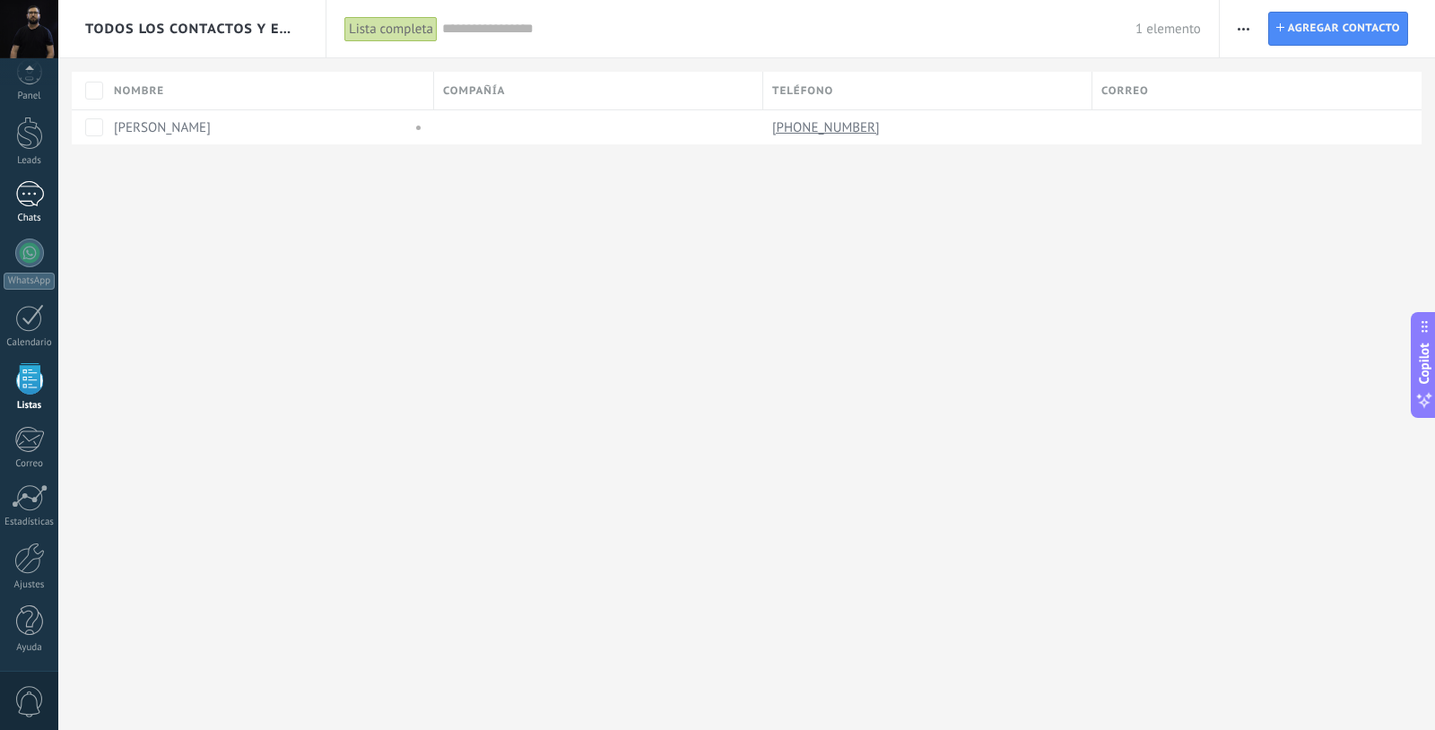
click at [31, 202] on div "1" at bounding box center [29, 194] width 29 height 26
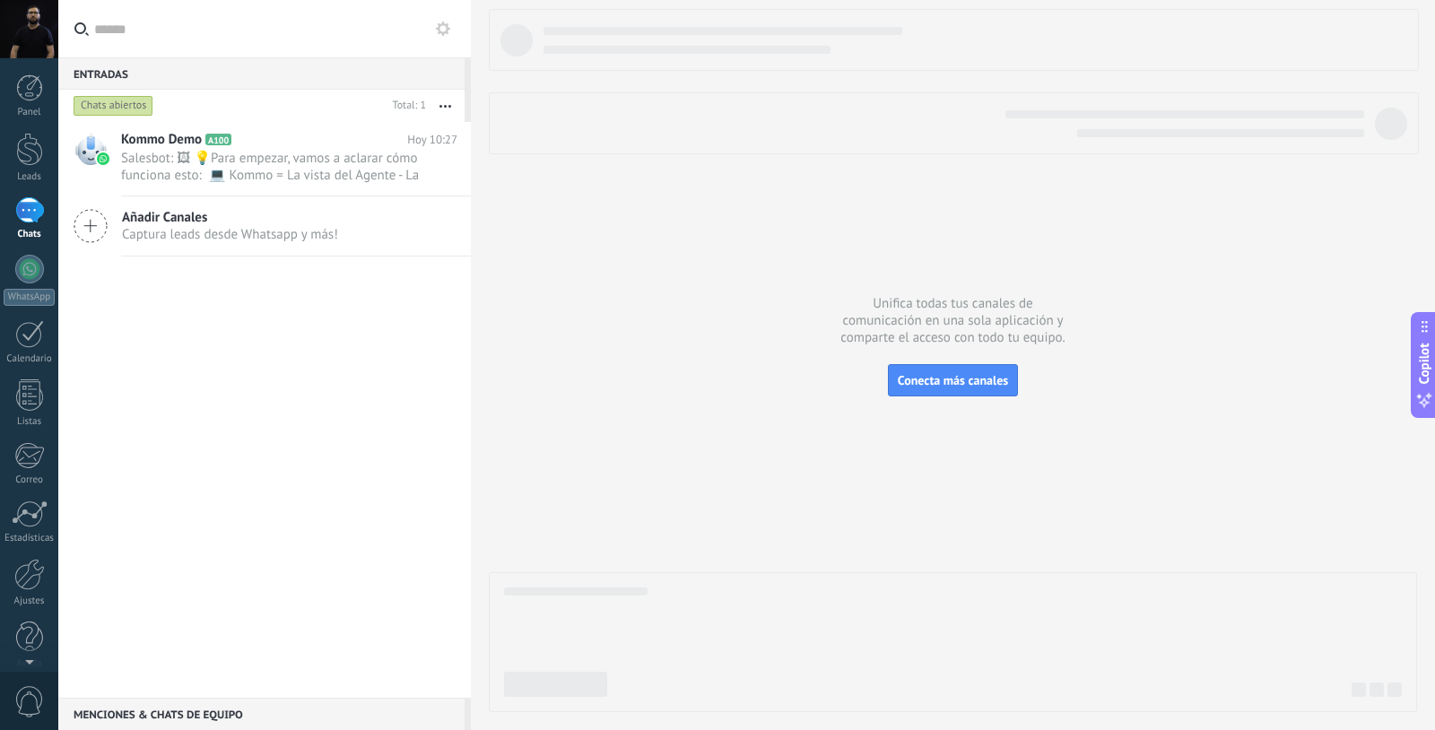
click at [91, 228] on icon at bounding box center [91, 226] width 34 height 34
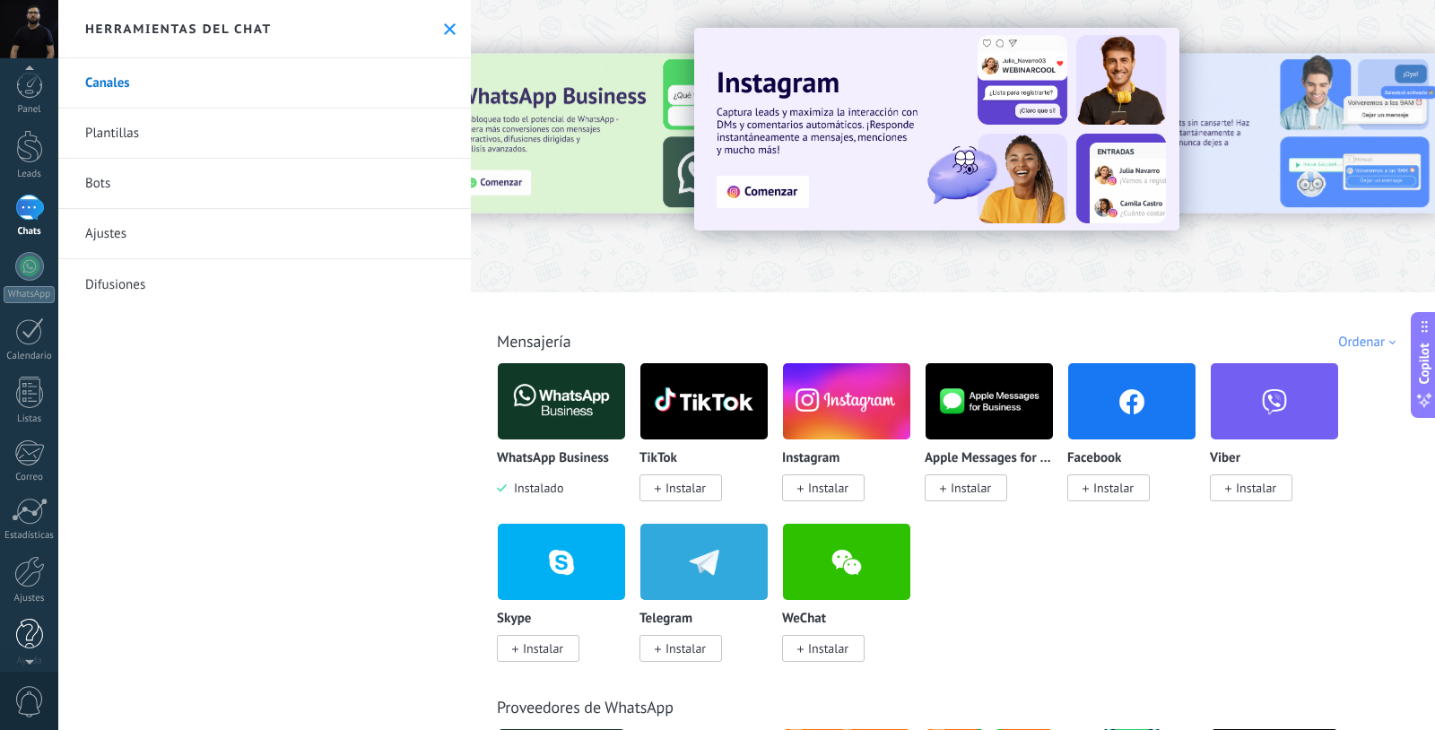
scroll to position [16, 0]
click at [28, 378] on div at bounding box center [29, 378] width 27 height 31
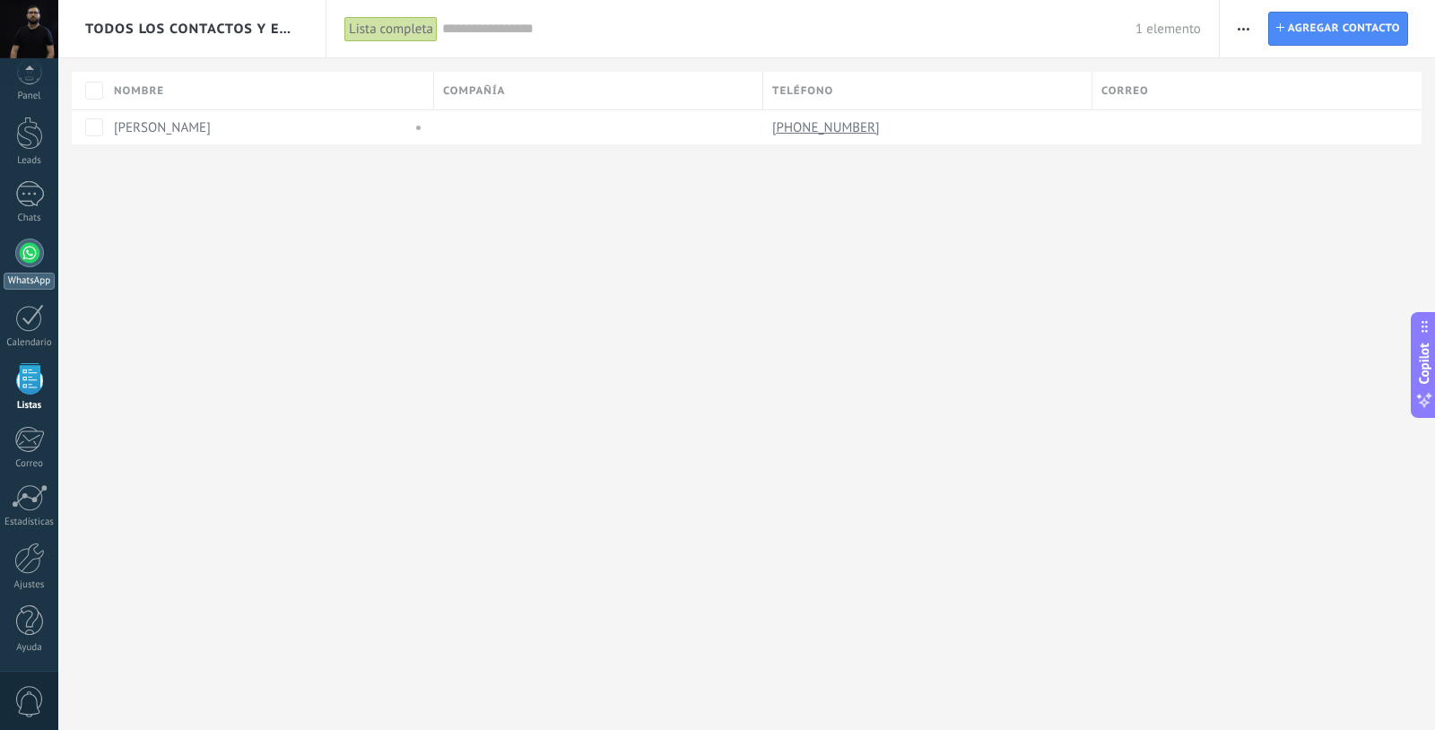
click at [23, 257] on div at bounding box center [29, 253] width 29 height 29
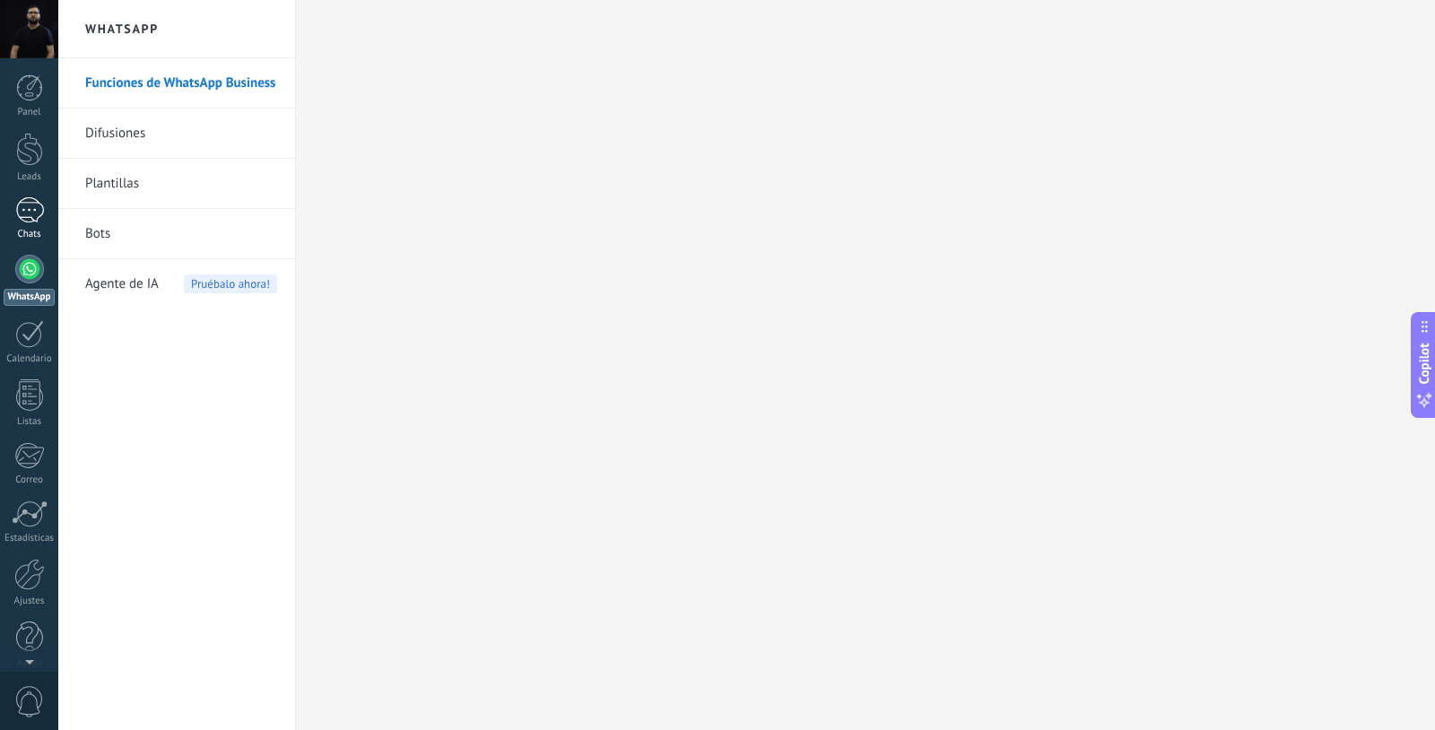
click at [32, 214] on div "1" at bounding box center [29, 210] width 29 height 26
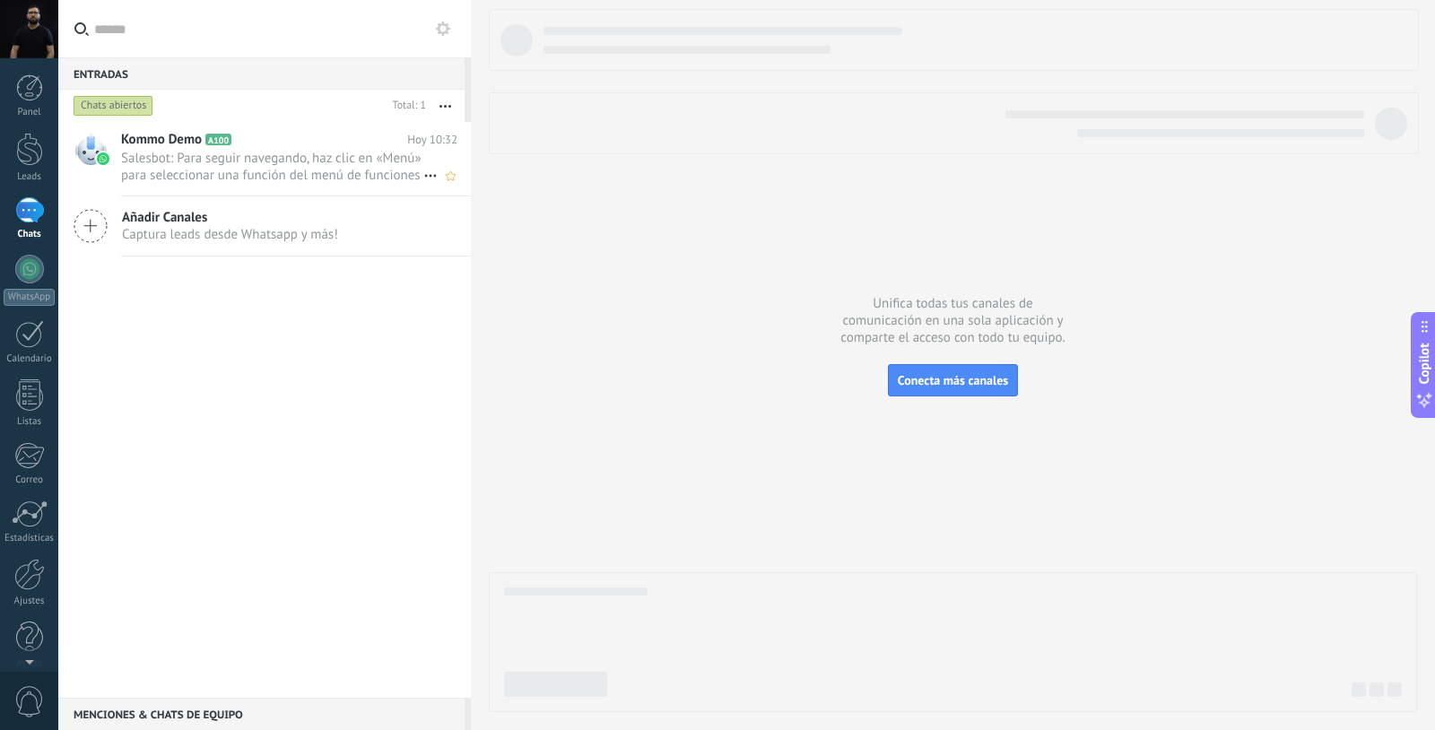
click at [288, 163] on span "Salesbot: Para seguir navegando, haz clic en «Menú» para seleccionar una funció…" at bounding box center [272, 167] width 302 height 34
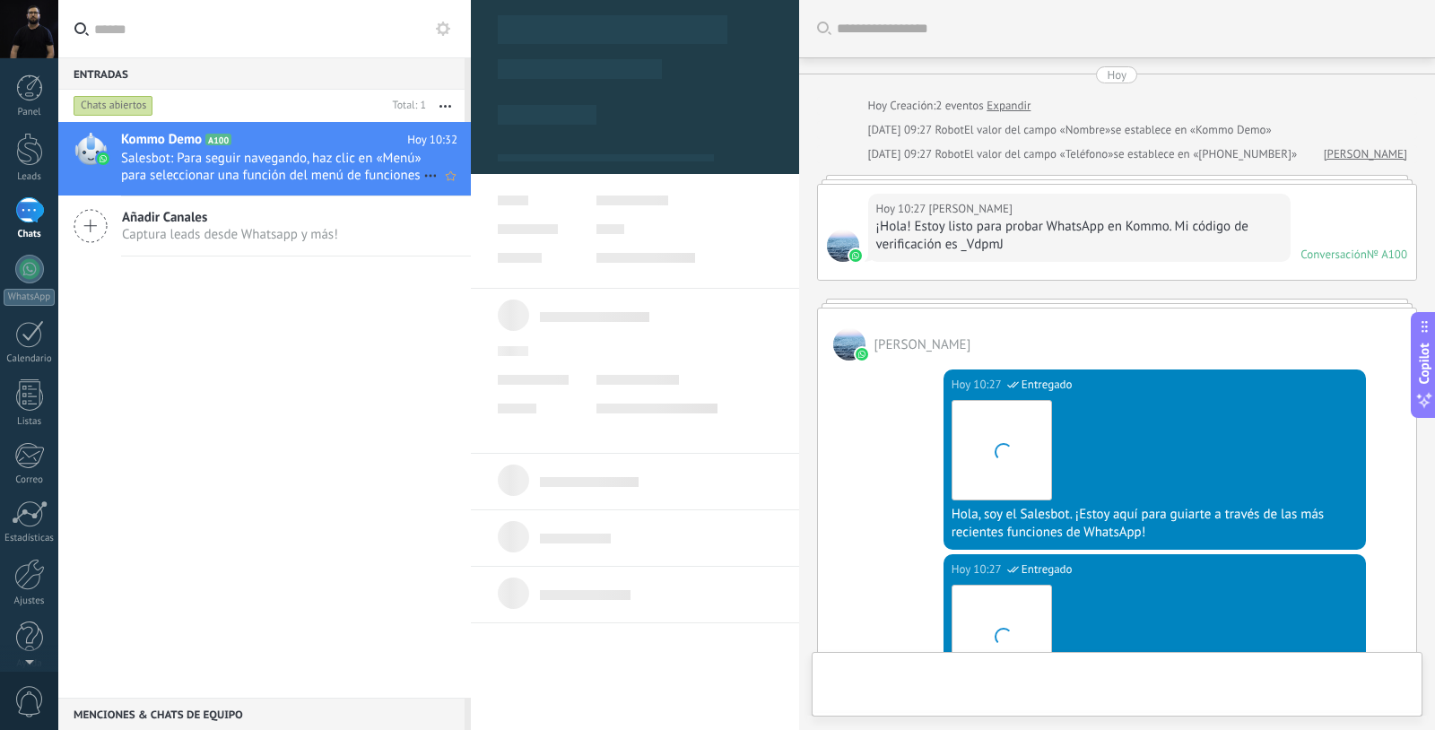
type textarea "**********"
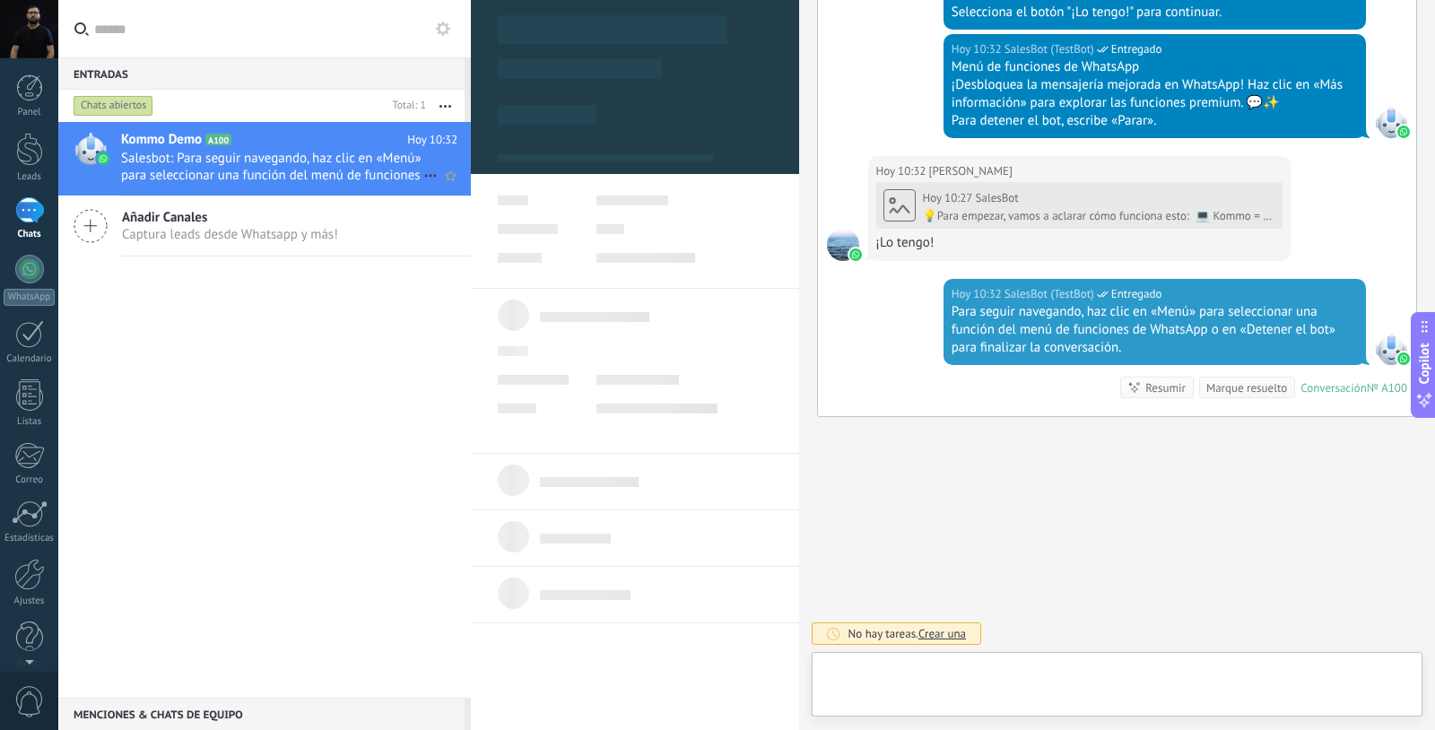
scroll to position [27, 0]
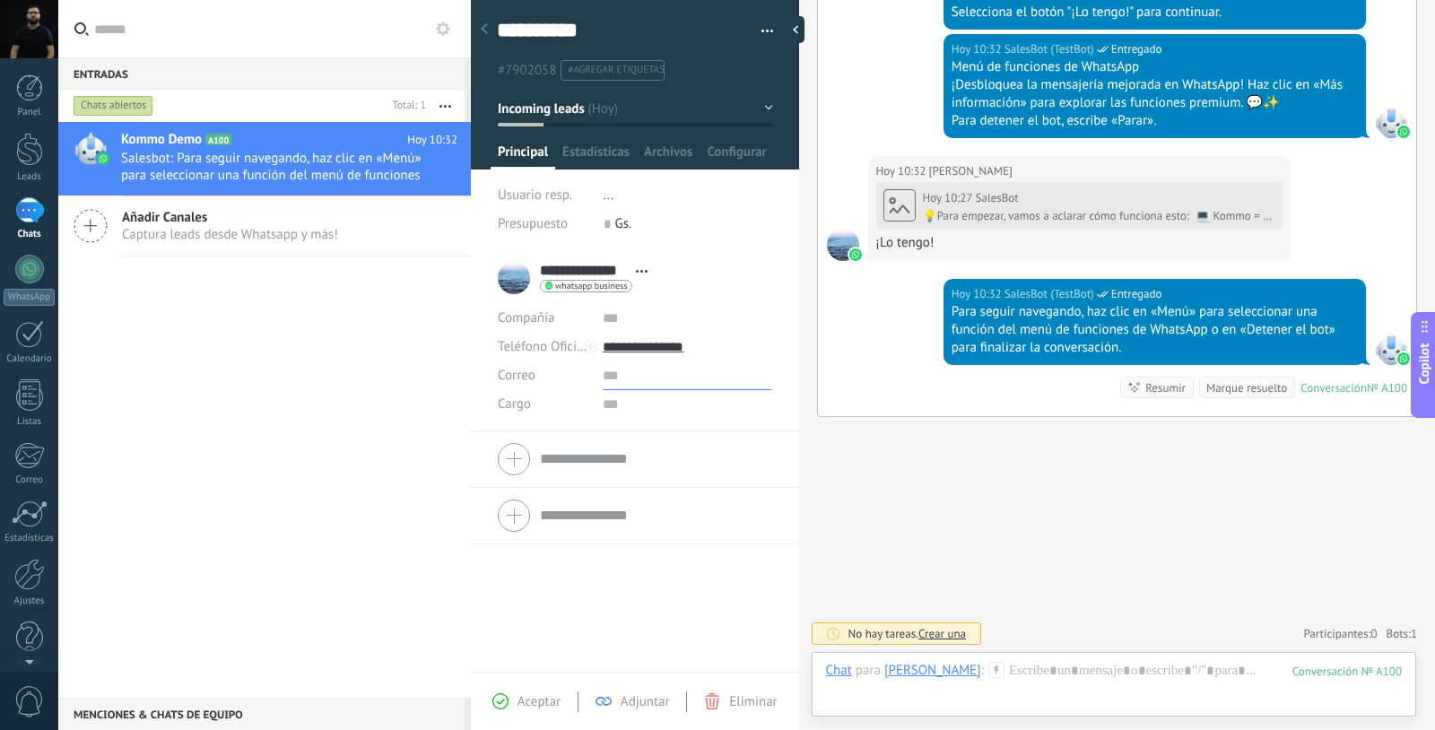
click at [611, 374] on input "text" at bounding box center [687, 376] width 169 height 29
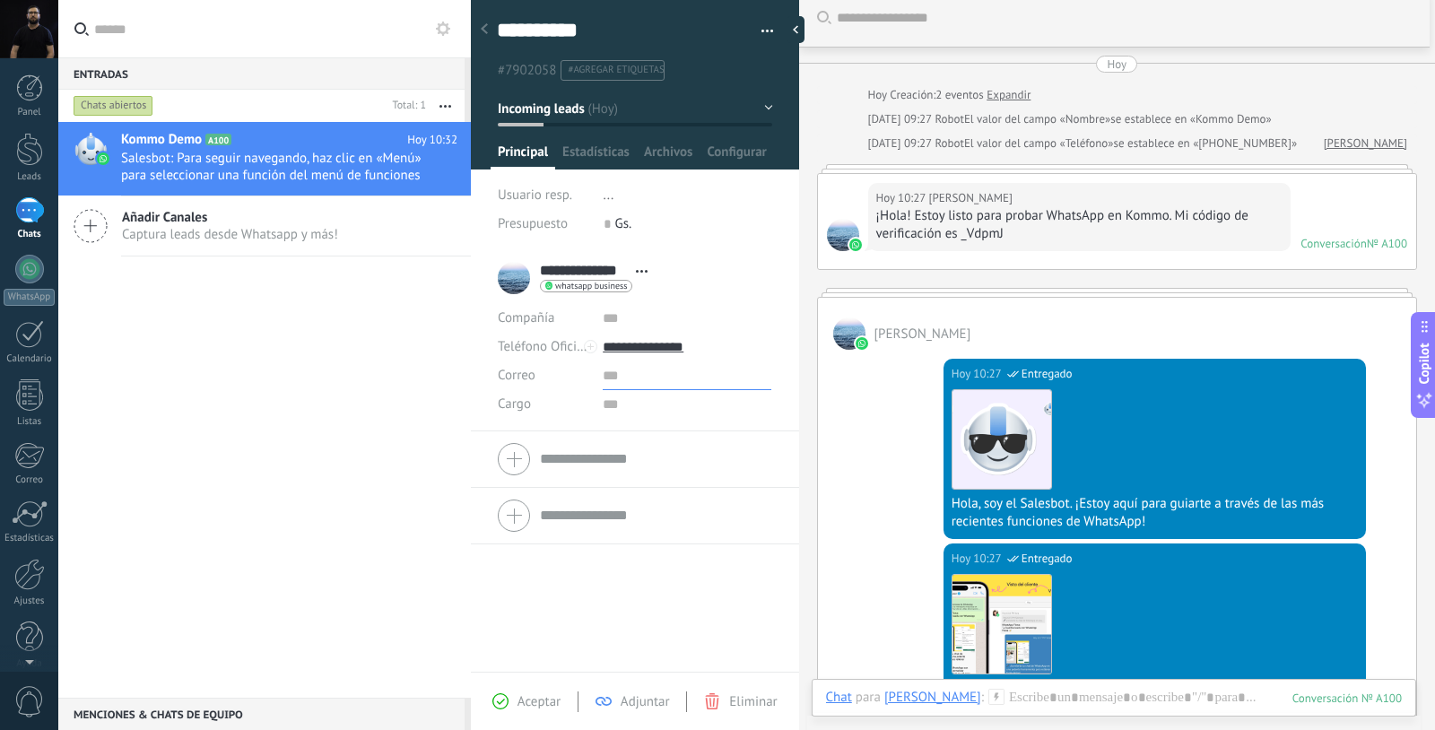
scroll to position [0, 0]
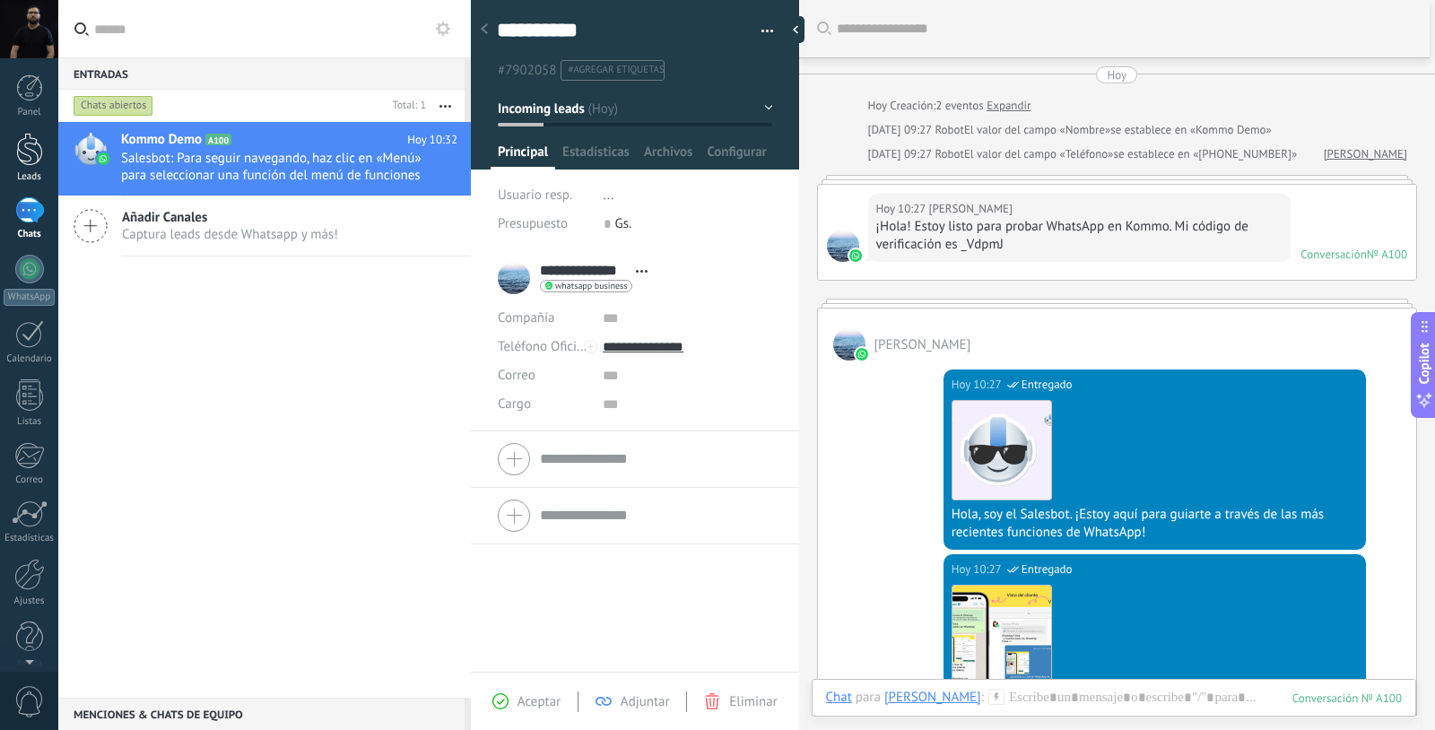
click at [36, 170] on link "Leads" at bounding box center [29, 158] width 58 height 50
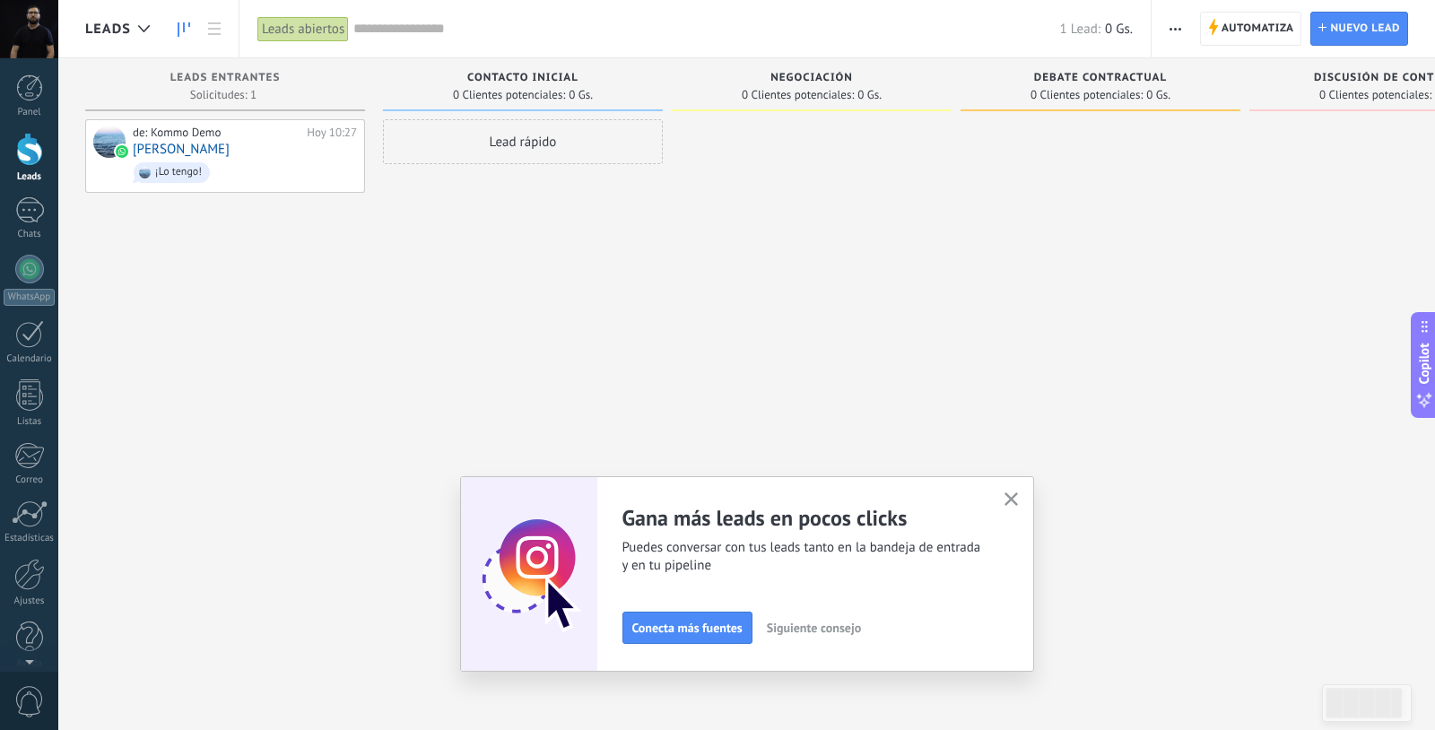
scroll to position [0, 9]
click at [35, 211] on div "1" at bounding box center [29, 210] width 29 height 26
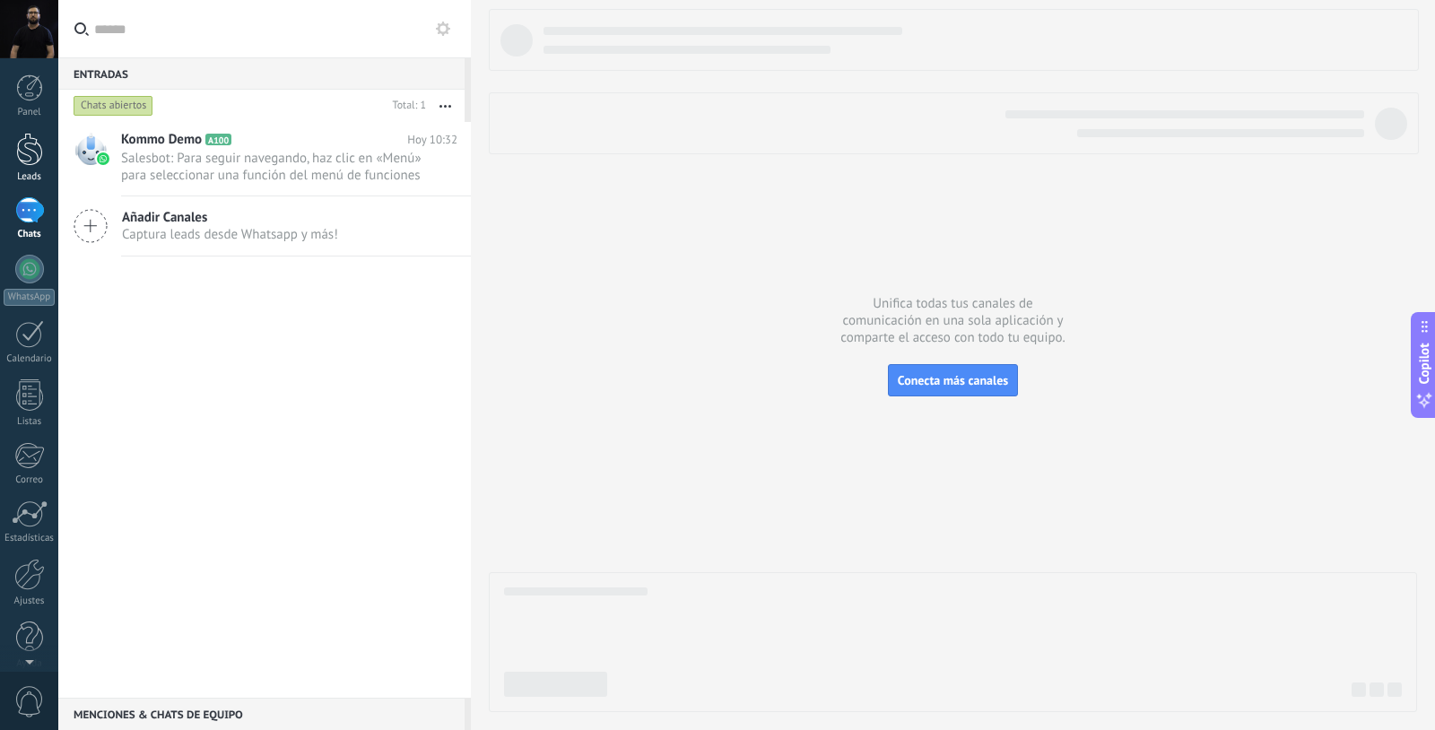
click at [28, 154] on div at bounding box center [29, 149] width 27 height 33
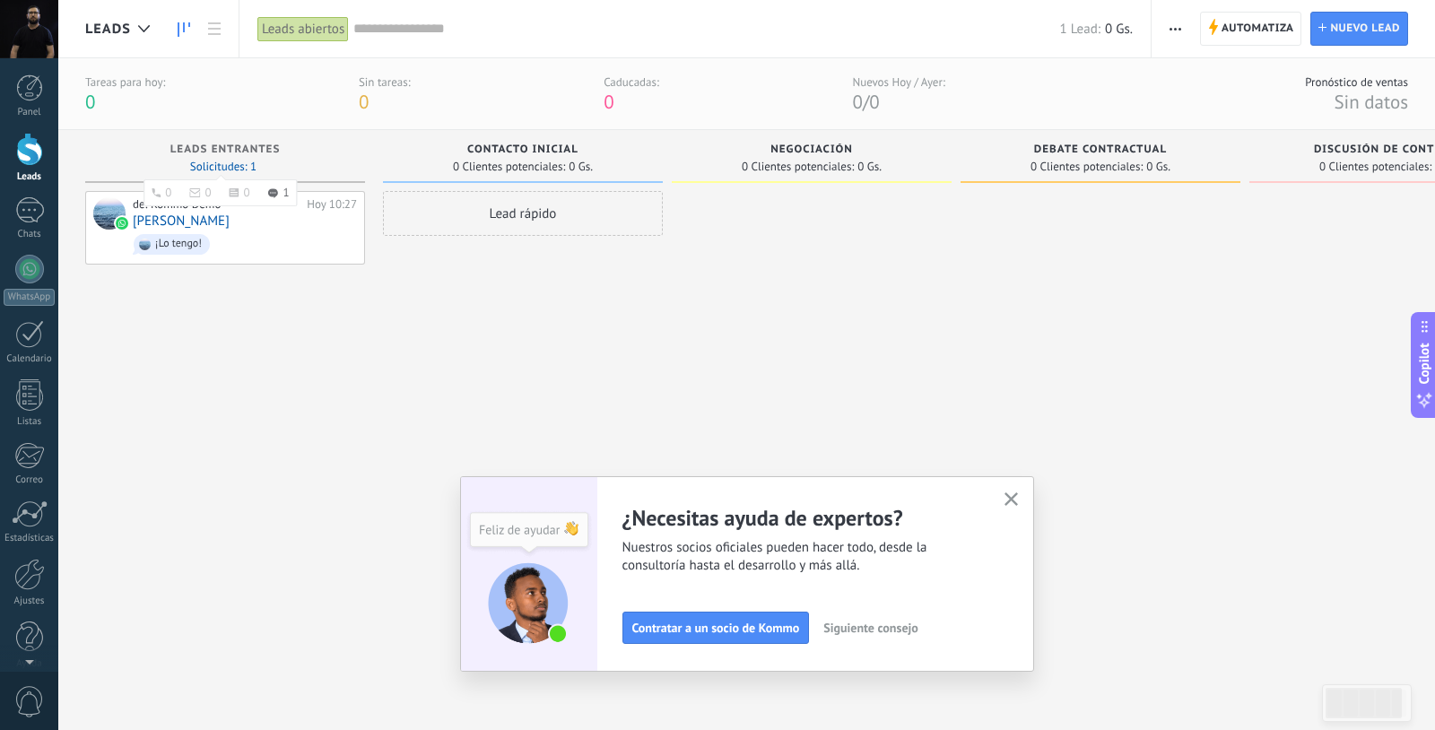
click at [228, 161] on span "Solicitudes: 1 0 0 0 1 0 0 0 1" at bounding box center [223, 166] width 66 height 11
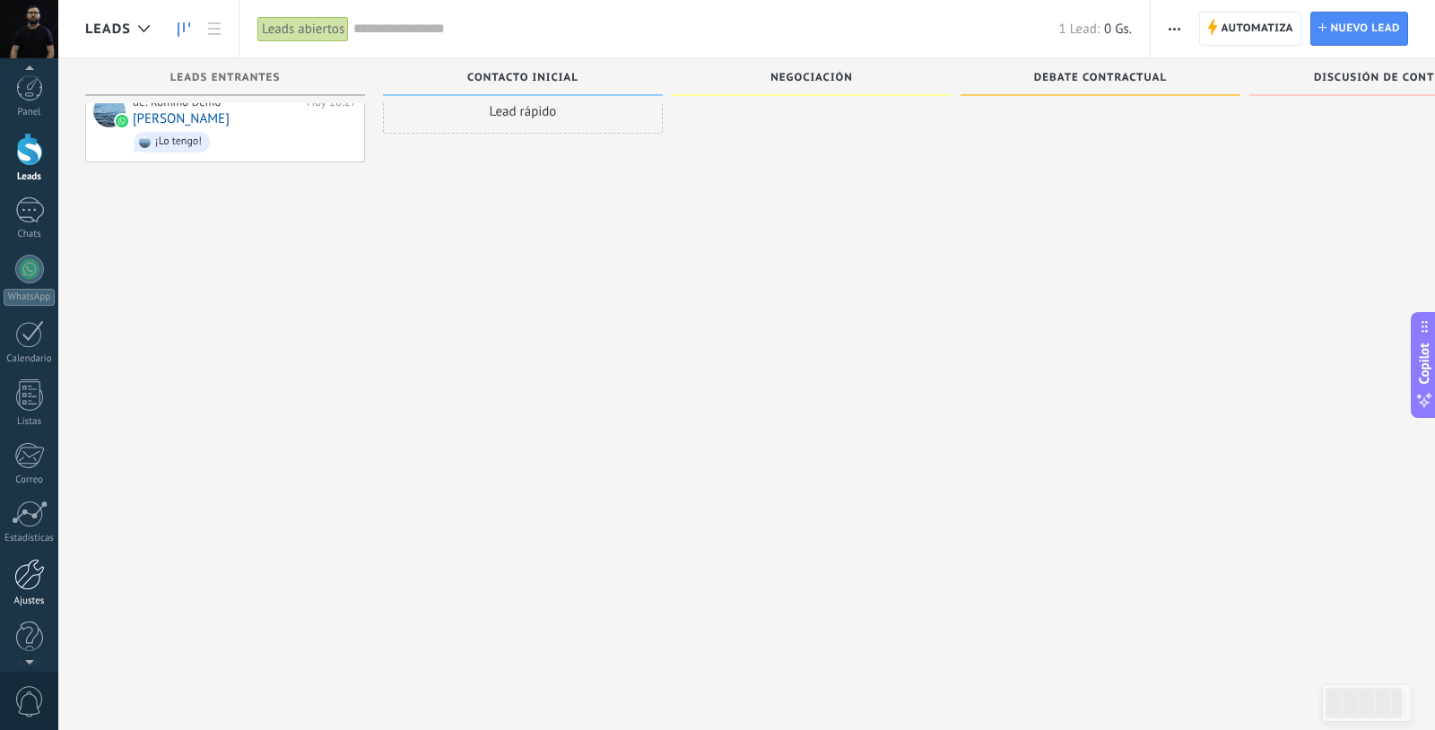
click at [28, 571] on div at bounding box center [29, 574] width 31 height 31
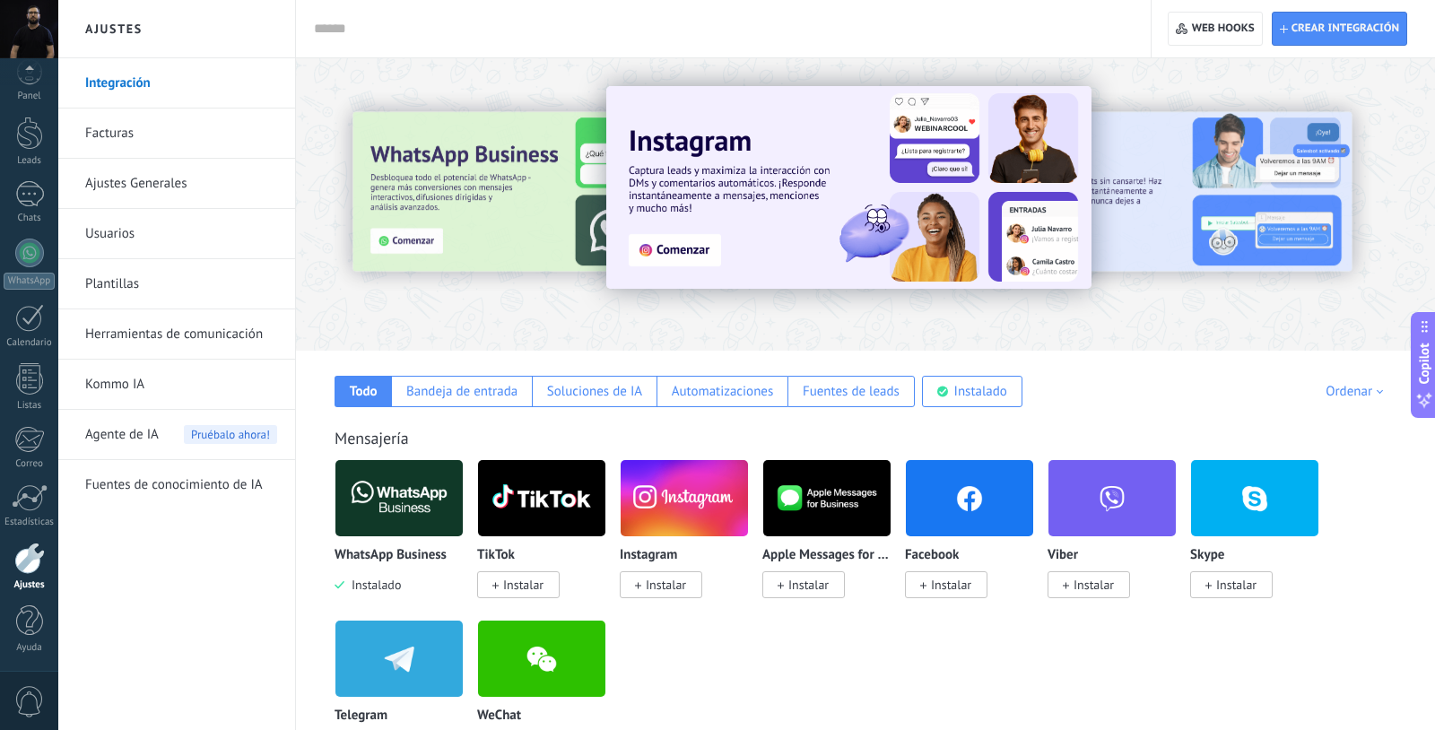
click at [136, 84] on link "Integración" at bounding box center [181, 83] width 192 height 50
click at [126, 81] on link "Integración" at bounding box center [181, 83] width 192 height 50
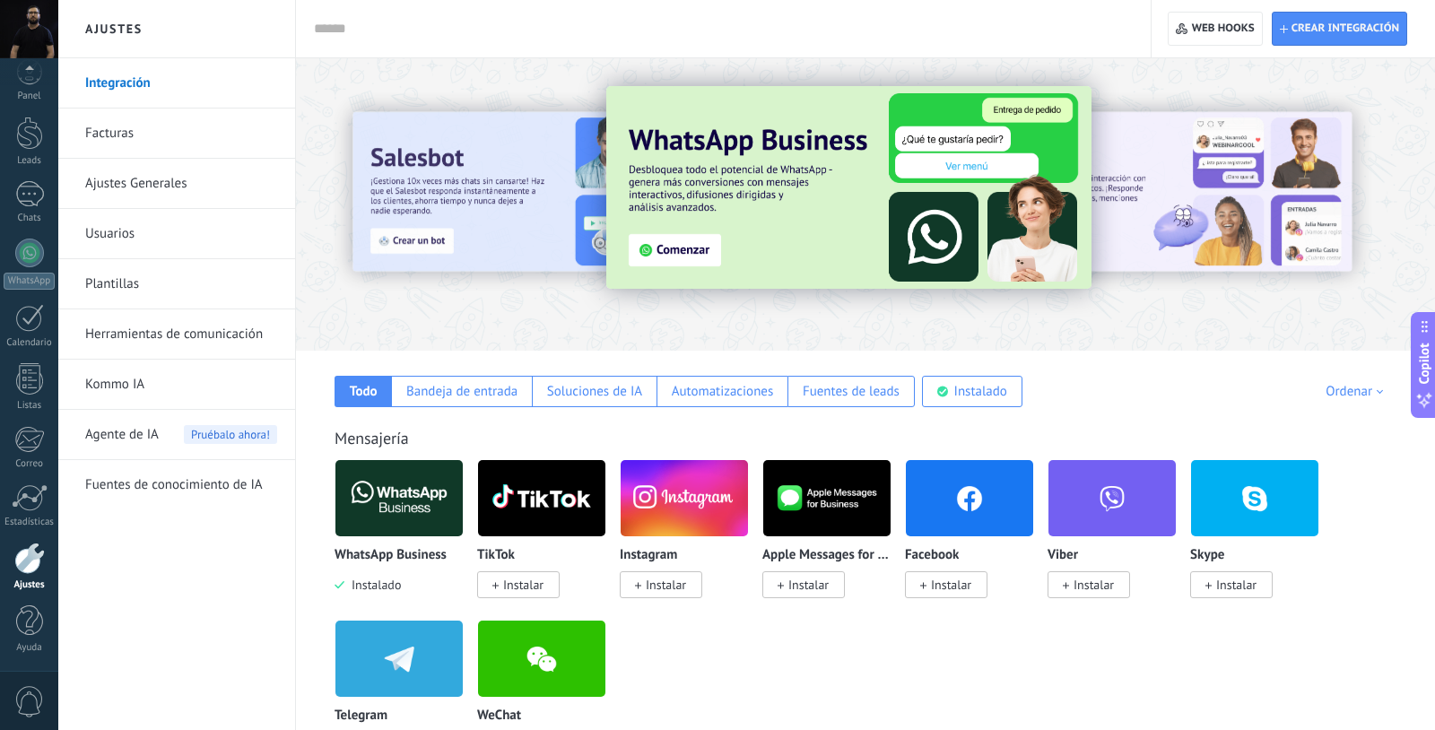
click at [654, 586] on span "Instalar" at bounding box center [666, 585] width 40 height 16
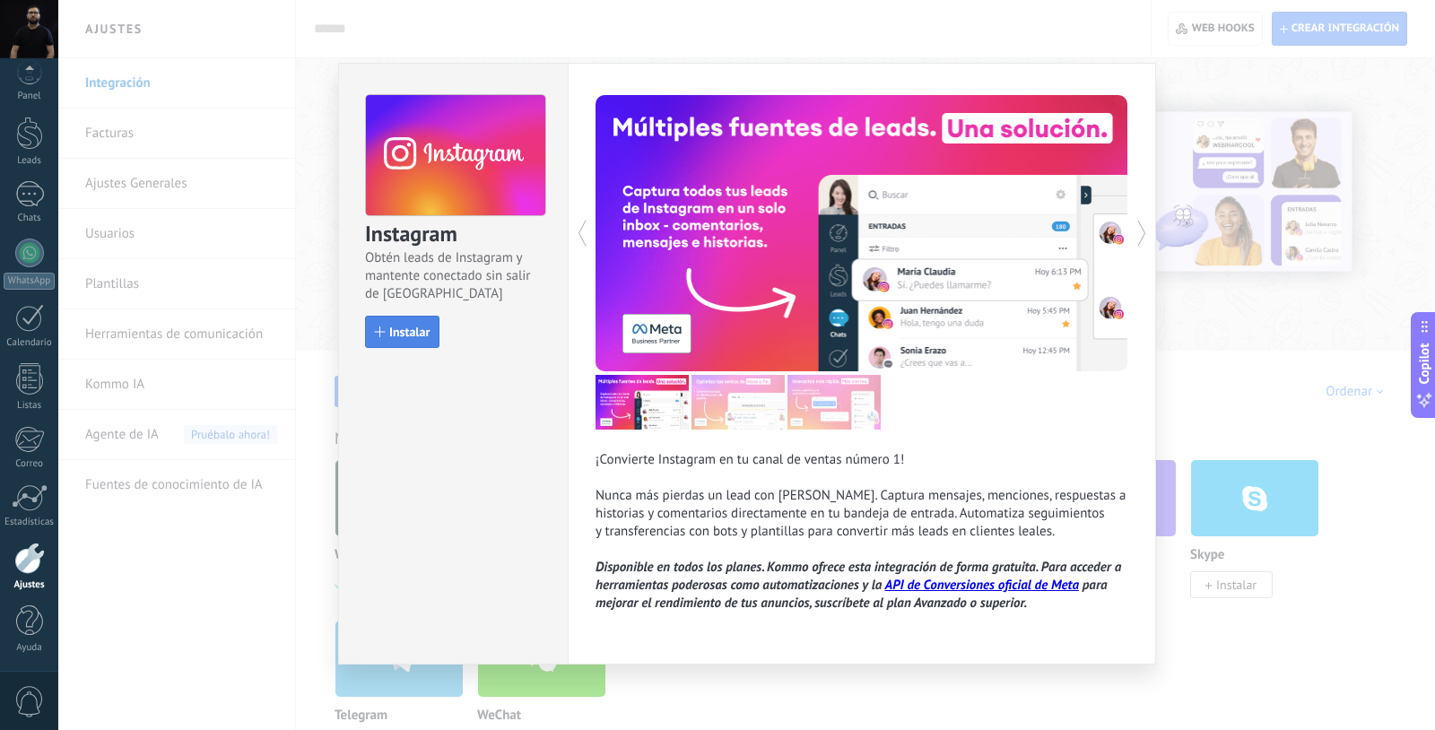
click at [410, 329] on span "Instalar" at bounding box center [409, 332] width 40 height 13
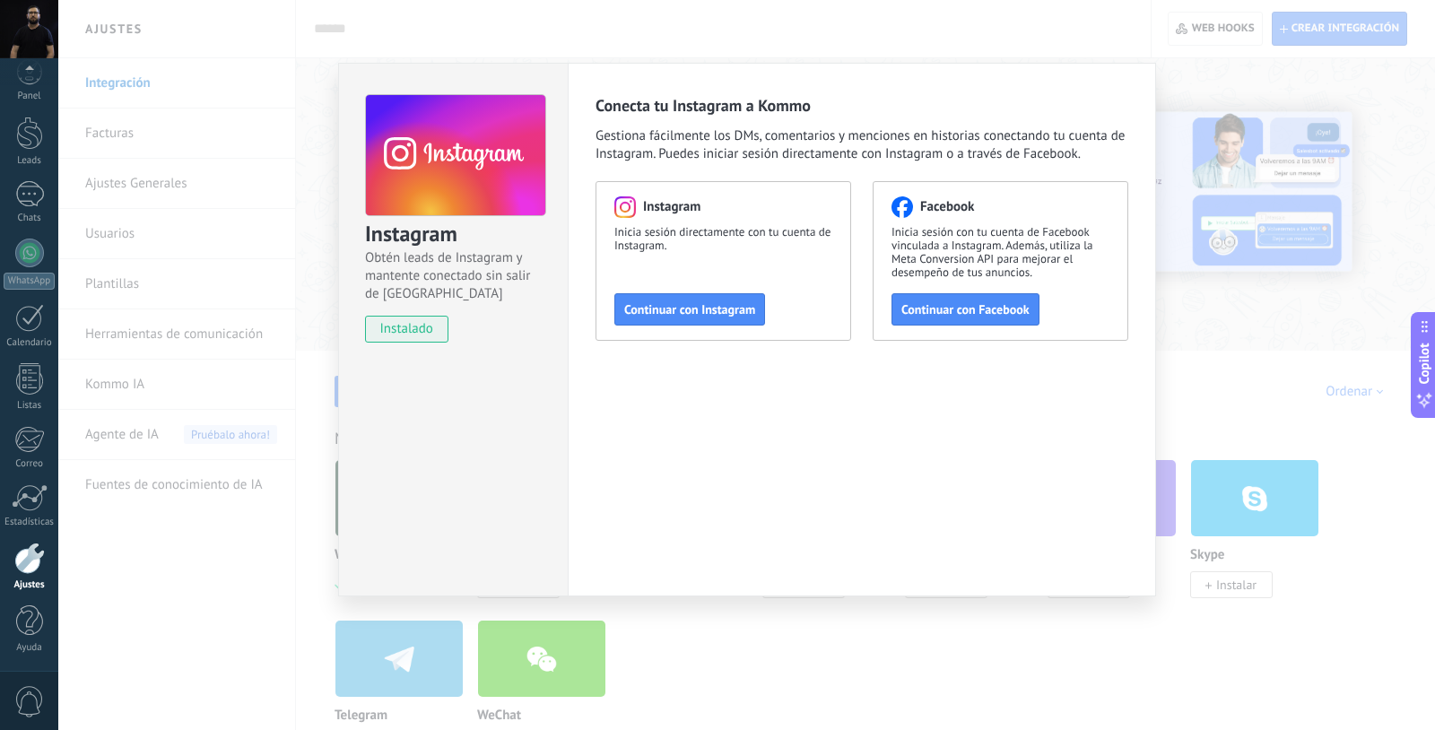
click at [763, 665] on div "Instagram Obtén leads de Instagram y mantente conectado sin salir de Kommo inst…" at bounding box center [746, 365] width 1377 height 730
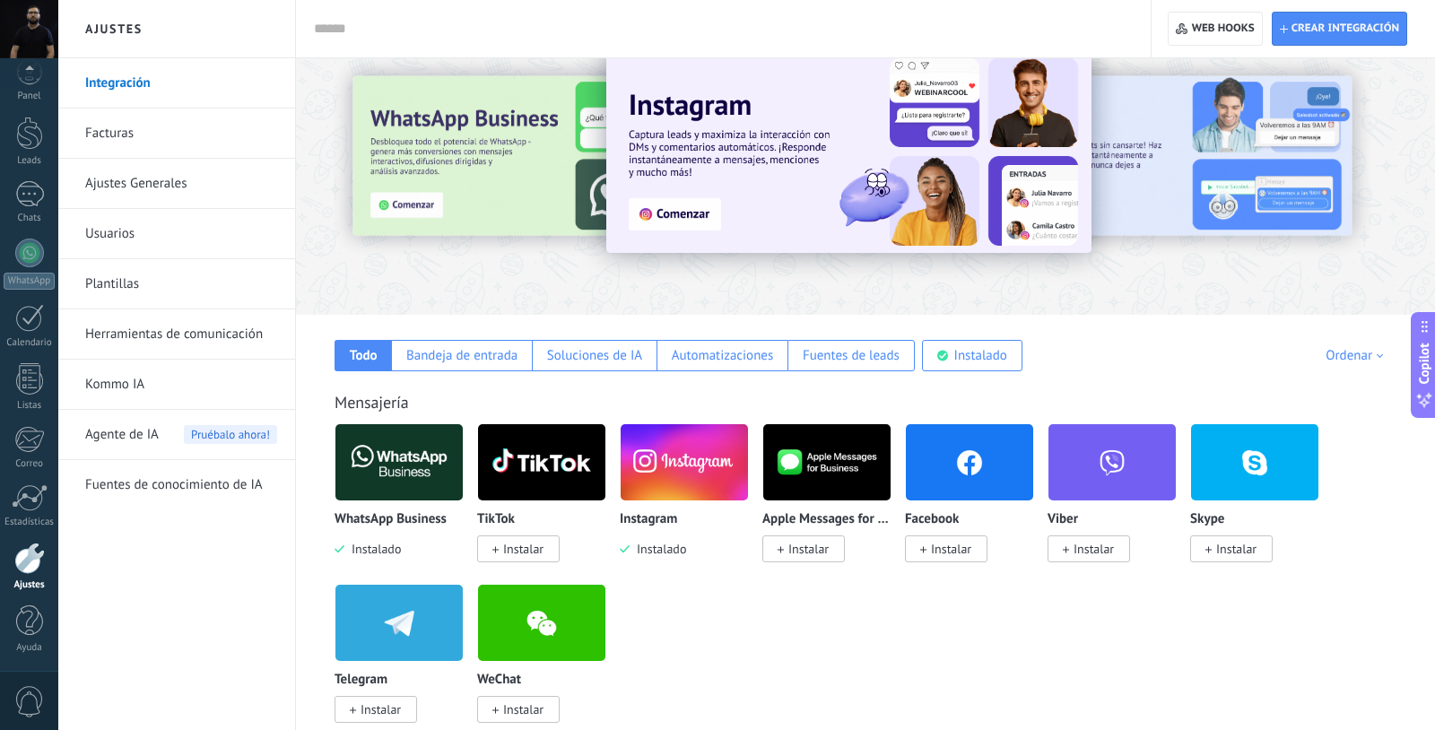
scroll to position [57, 0]
